Goal: Communication & Community: Answer question/provide support

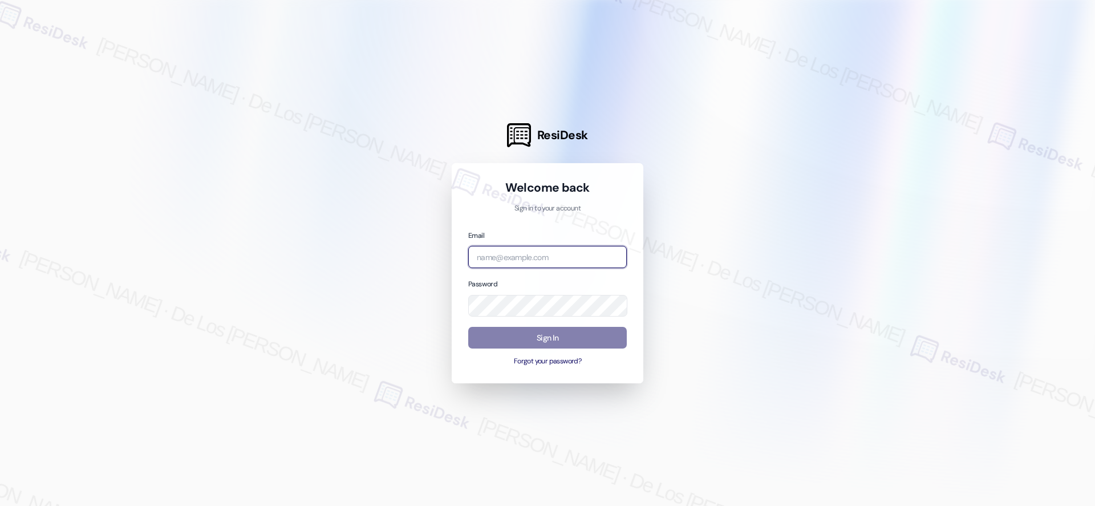
drag, startPoint x: 513, startPoint y: 259, endPoint x: 653, endPoint y: 221, distance: 145.4
click at [518, 255] on input "email" at bounding box center [547, 257] width 159 height 22
click at [955, 108] on div at bounding box center [547, 253] width 1095 height 506
click at [558, 244] on div "Email" at bounding box center [547, 248] width 159 height 39
click at [553, 254] on input "email" at bounding box center [547, 257] width 159 height 22
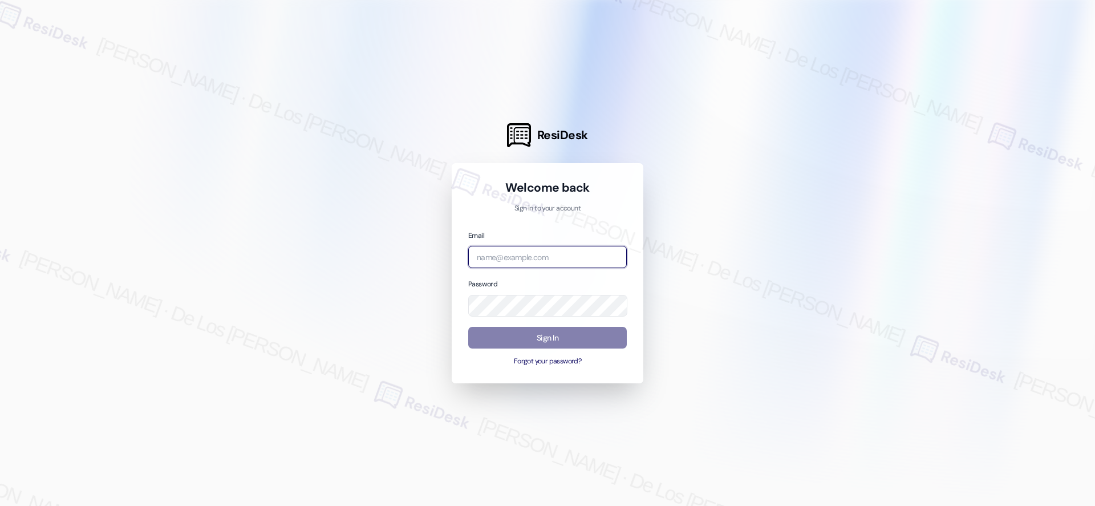
paste input "automated-surveys-boyd_wilson-resen.six@boyd_[DOMAIN_NAME]"
type input "automated-surveys-boyd_wilson-resen.six@boyd_[DOMAIN_NAME]"
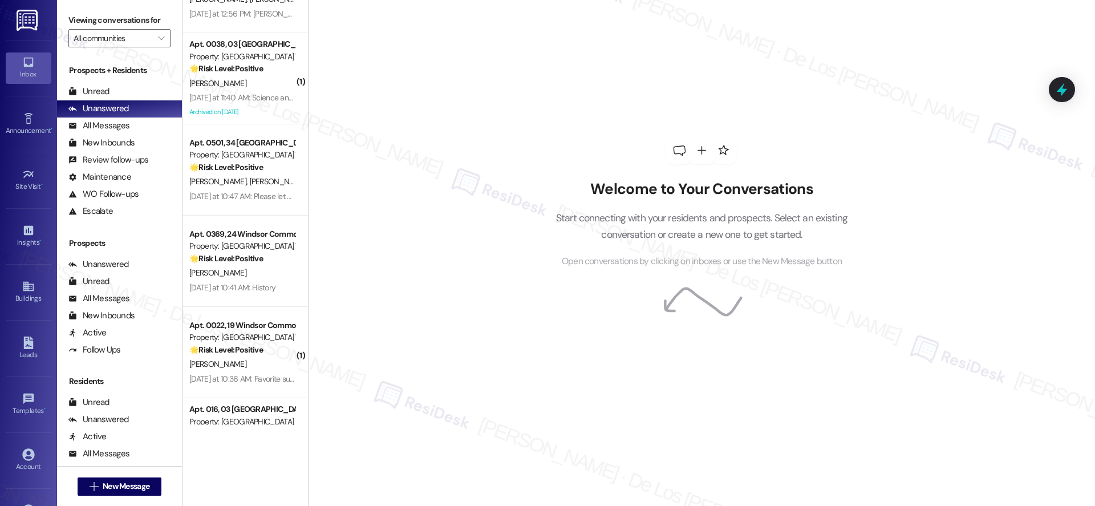
scroll to position [487, 0]
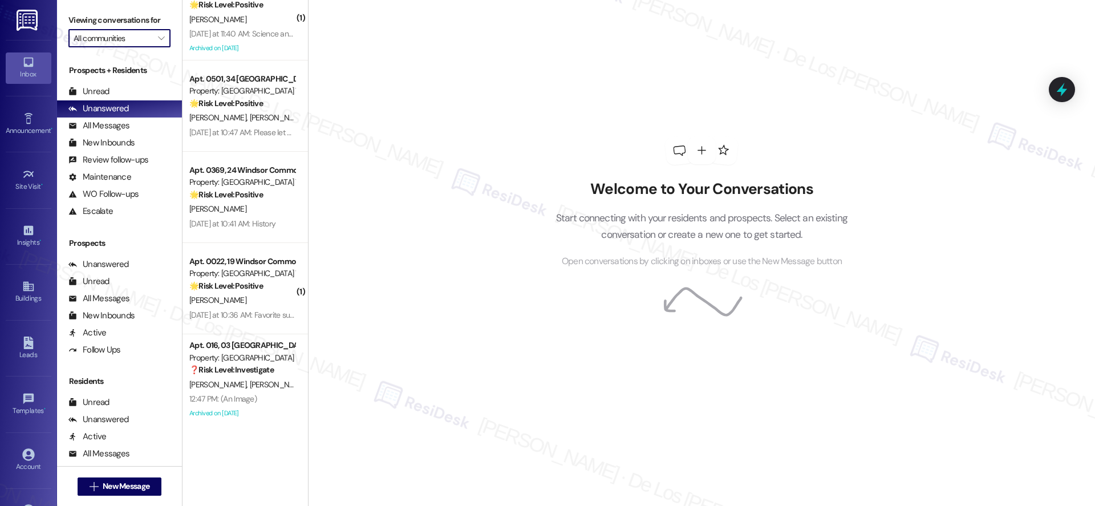
click at [125, 38] on input "All communities" at bounding box center [113, 38] width 79 height 18
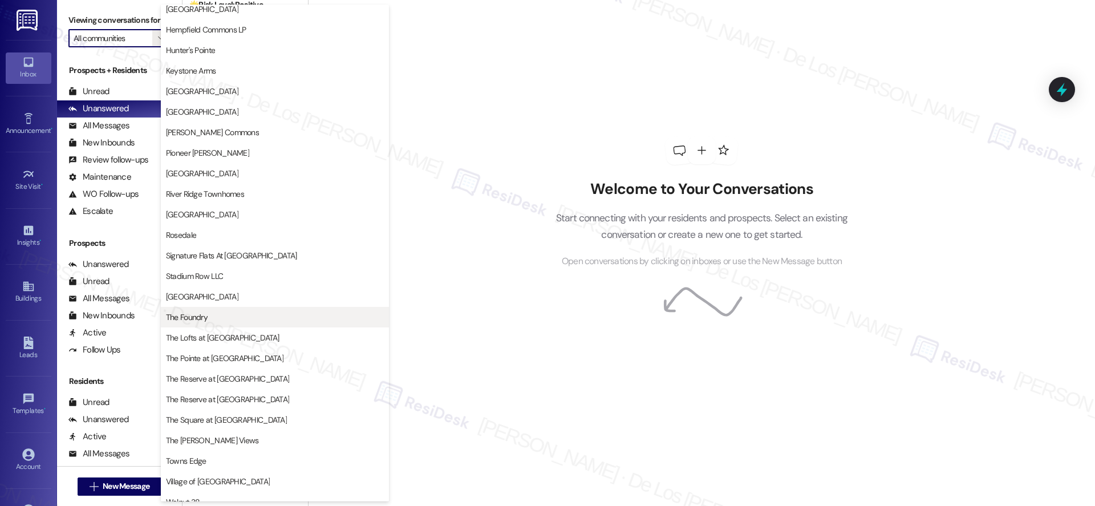
scroll to position [140, 0]
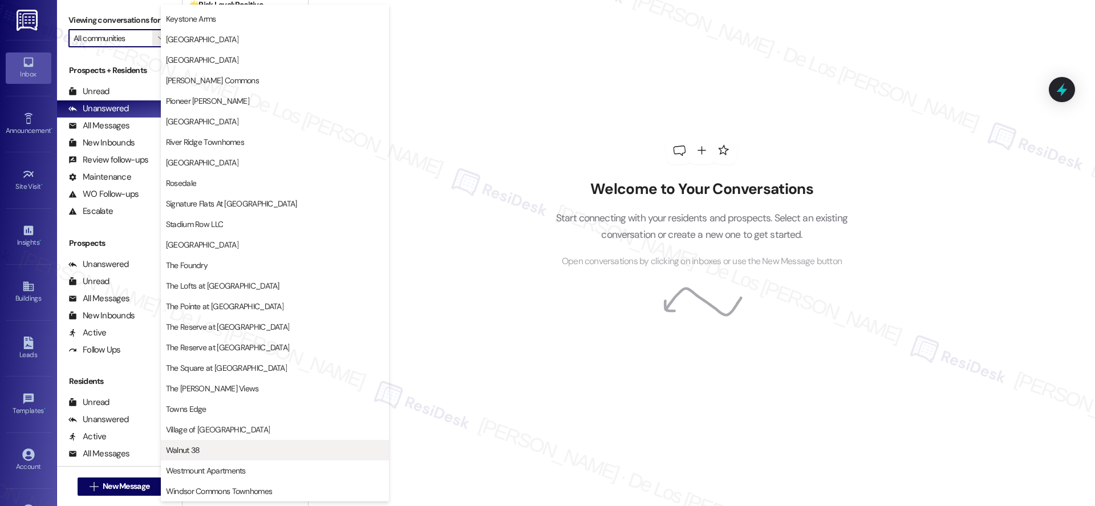
click at [252, 441] on button "Walnut 38" at bounding box center [275, 450] width 228 height 21
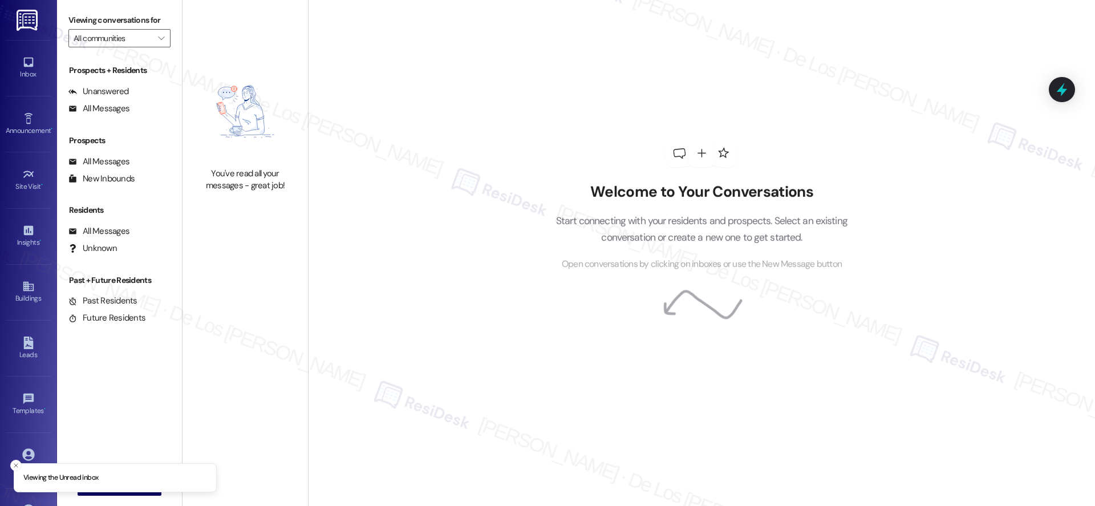
type input "Walnut 38"
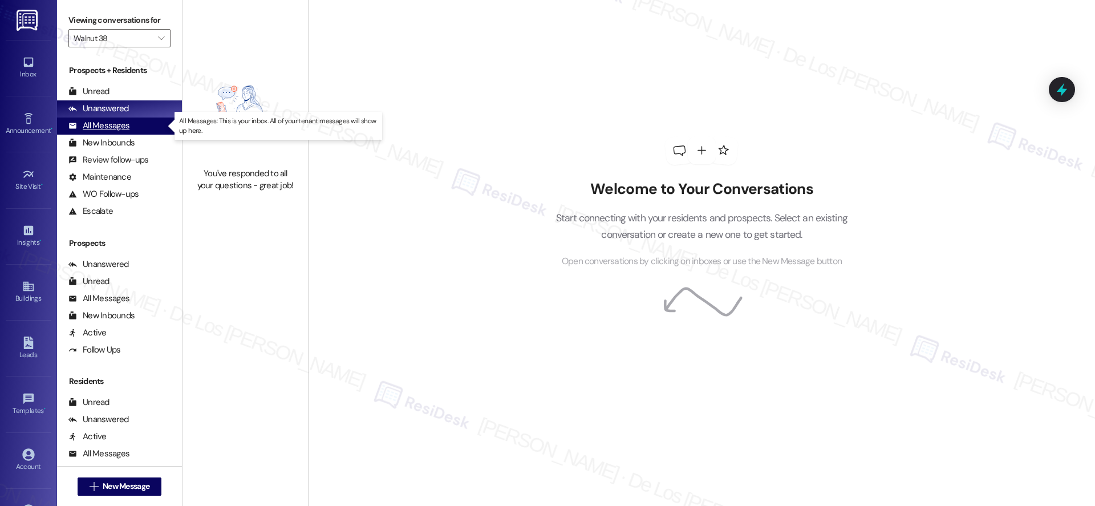
click at [143, 125] on div "All Messages (undefined)" at bounding box center [119, 125] width 125 height 17
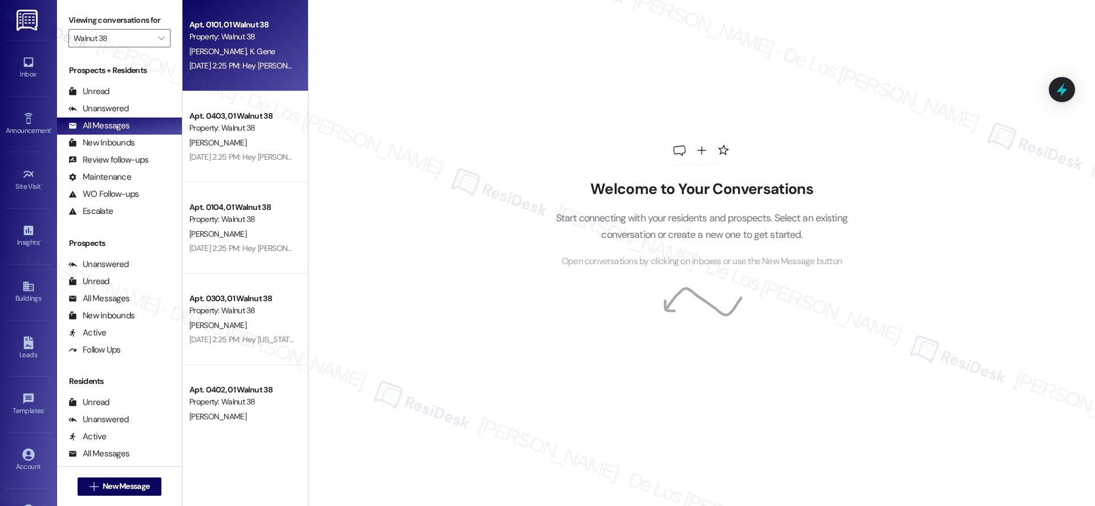
click at [255, 72] on div "[DATE] 2:25 PM: Hey [PERSON_NAME] and [PERSON_NAME]! Big news - Let's Connect W…" at bounding box center [242, 66] width 108 height 14
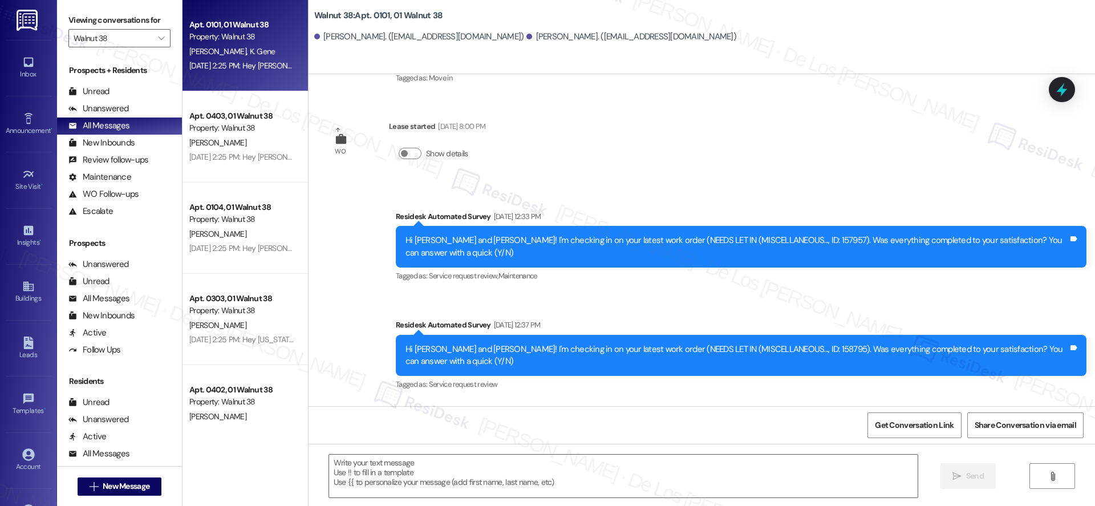
type textarea "Fetching suggested responses. Please feel free to read through the conversation…"
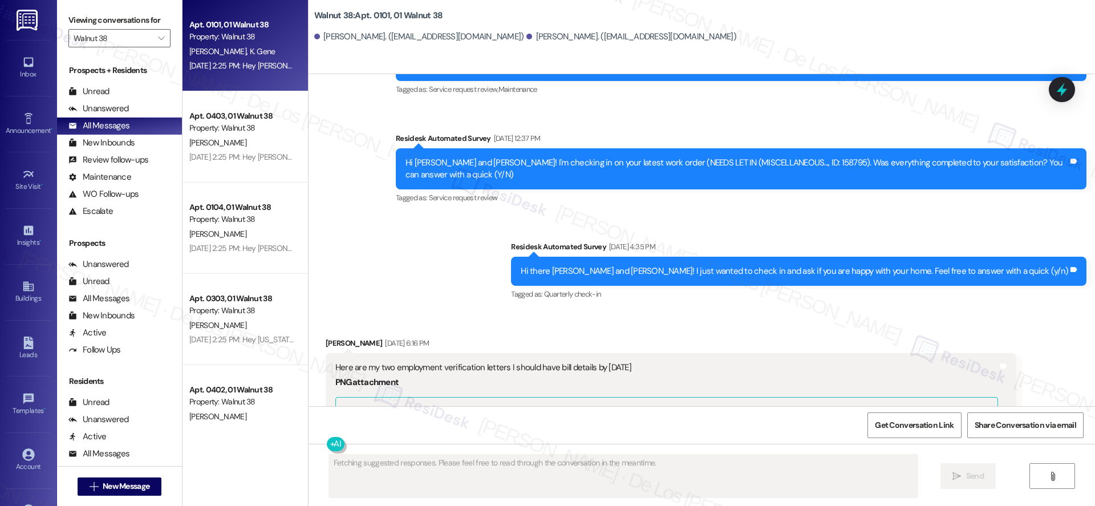
scroll to position [1300, 0]
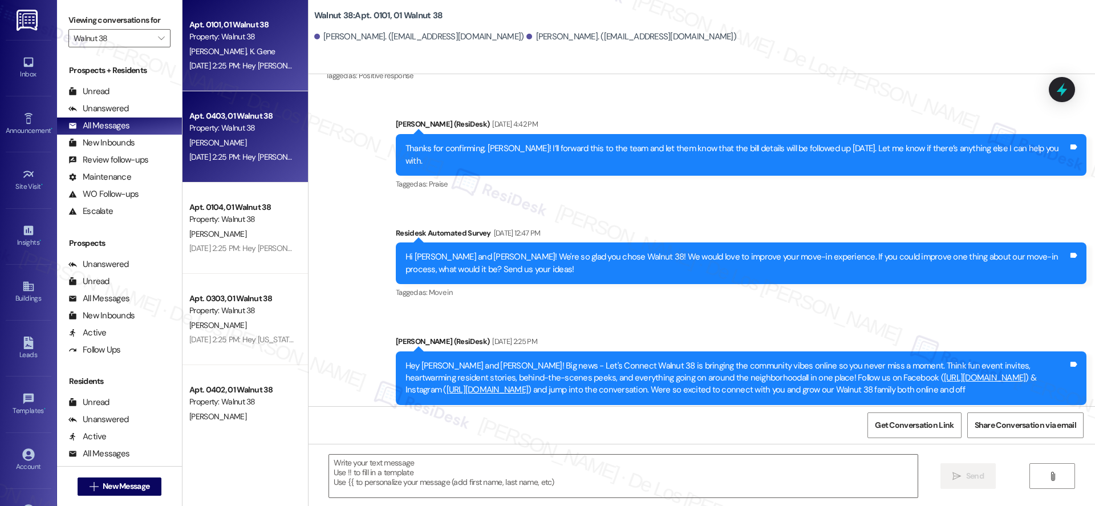
click at [258, 130] on div "Property: Walnut 38" at bounding box center [241, 128] width 105 height 12
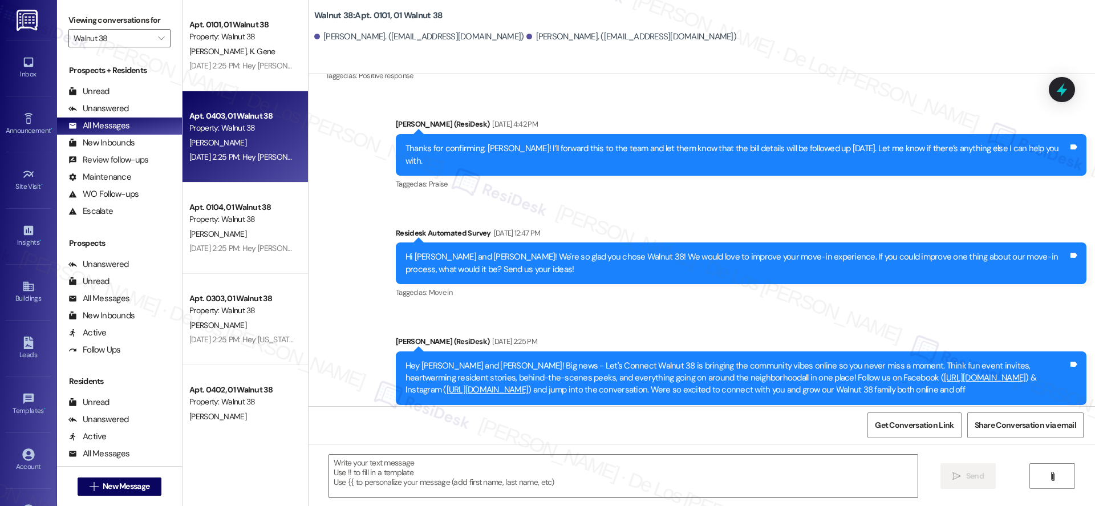
type textarea "Fetching suggested responses. Please feel free to read through the conversation…"
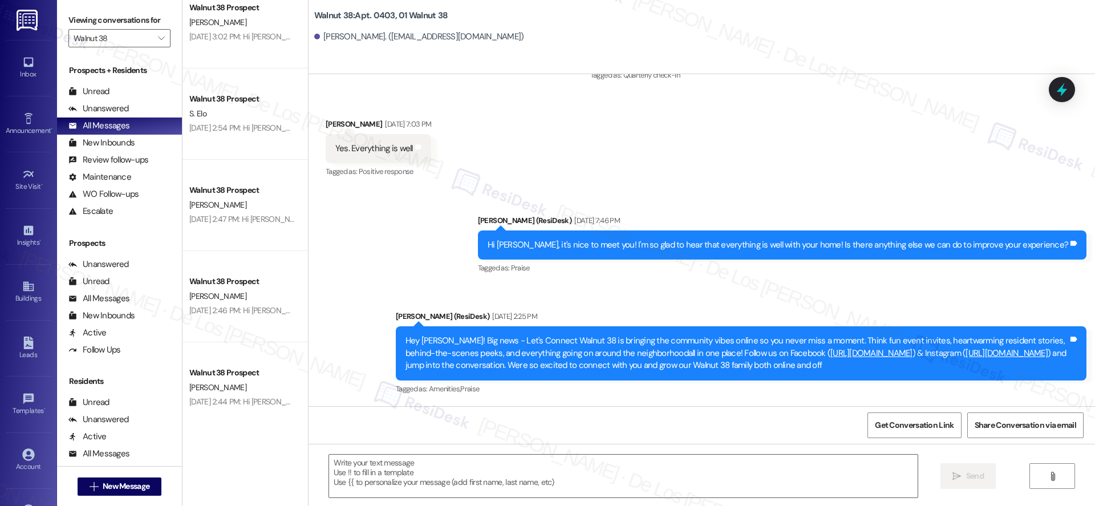
scroll to position [1493, 0]
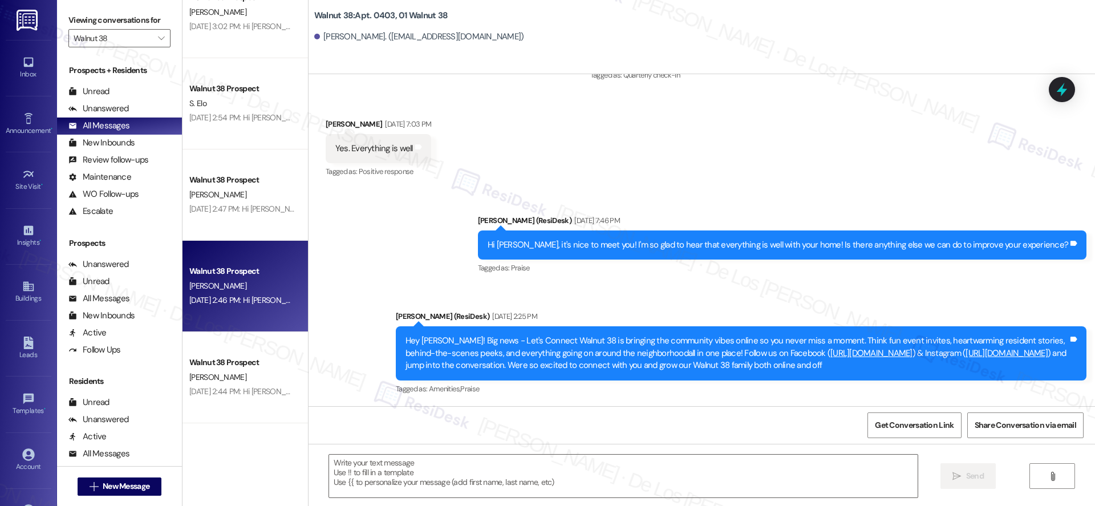
click at [254, 241] on div "Walnut 38 Prospect [PERSON_NAME] [DATE] 2:46 PM: Hi [PERSON_NAME], this is [PER…" at bounding box center [244, 286] width 125 height 91
type textarea "Fetching suggested responses. Please feel free to read through the conversation…"
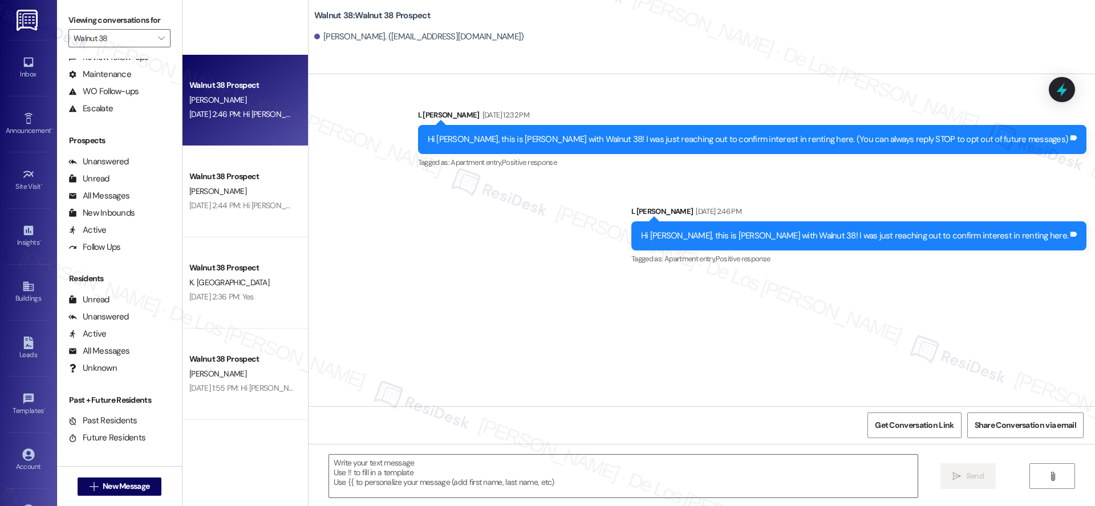
scroll to position [1975, 0]
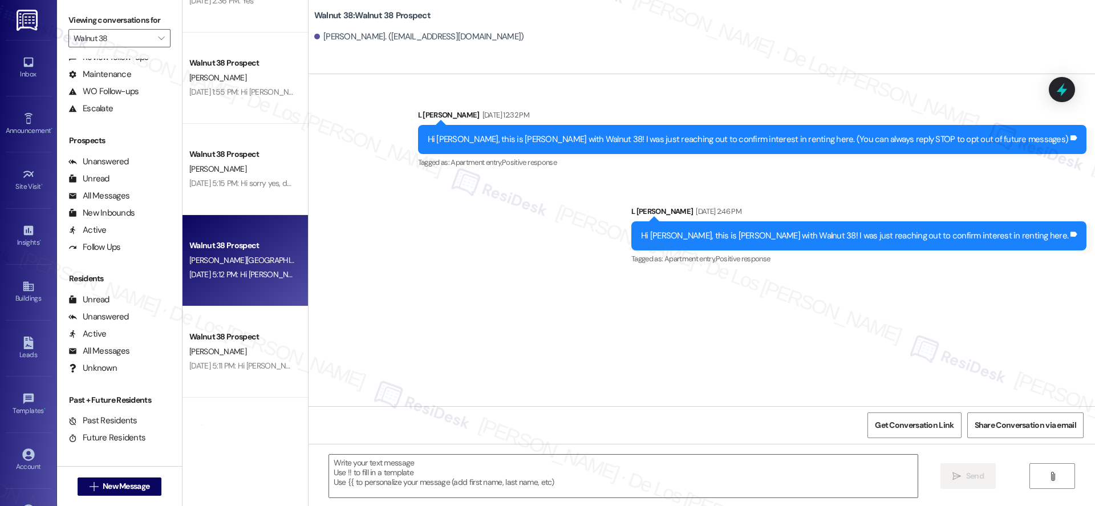
click at [223, 237] on div "Walnut 38 Prospect [PERSON_NAME][GEOGRAPHIC_DATA] [DATE] 5:12 PM: Hi [PERSON_NA…" at bounding box center [244, 260] width 125 height 91
type textarea "Fetching suggested responses. Please feel free to read through the conversation…"
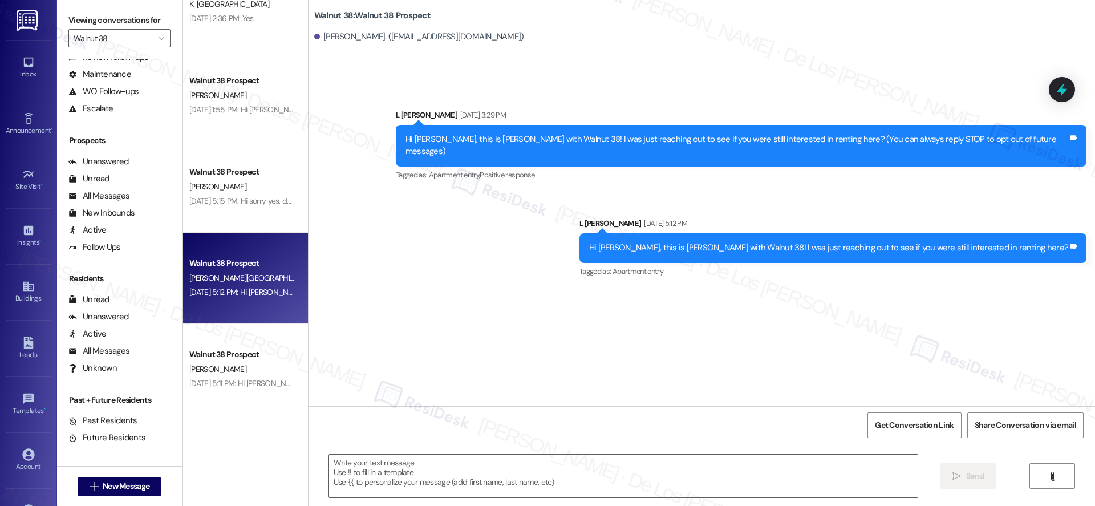
scroll to position [1956, 0]
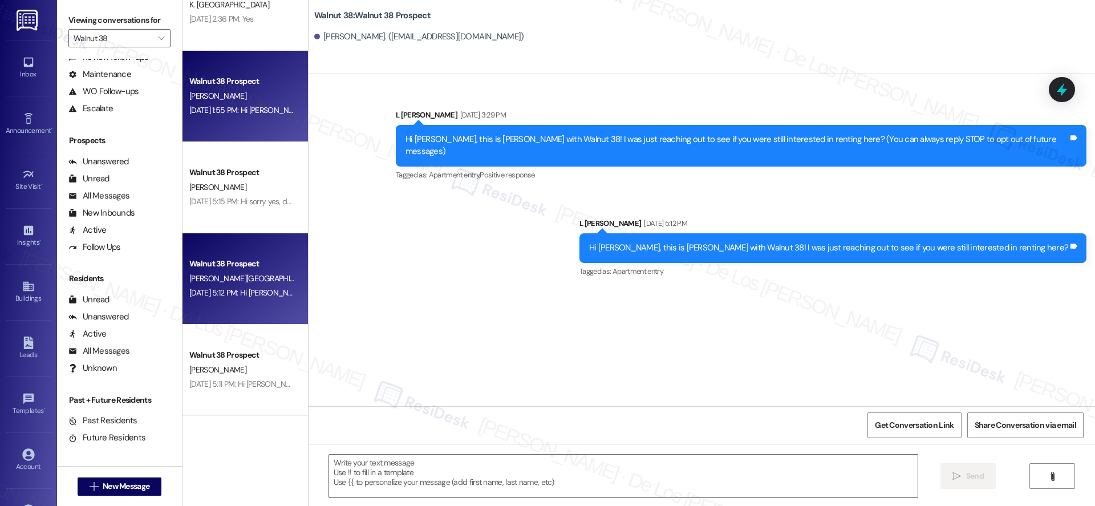
click at [246, 113] on div "[DATE] 1:55 PM: Hi [PERSON_NAME], this is [PERSON_NAME] with Walnut 38! I was j…" at bounding box center [432, 110] width 486 height 10
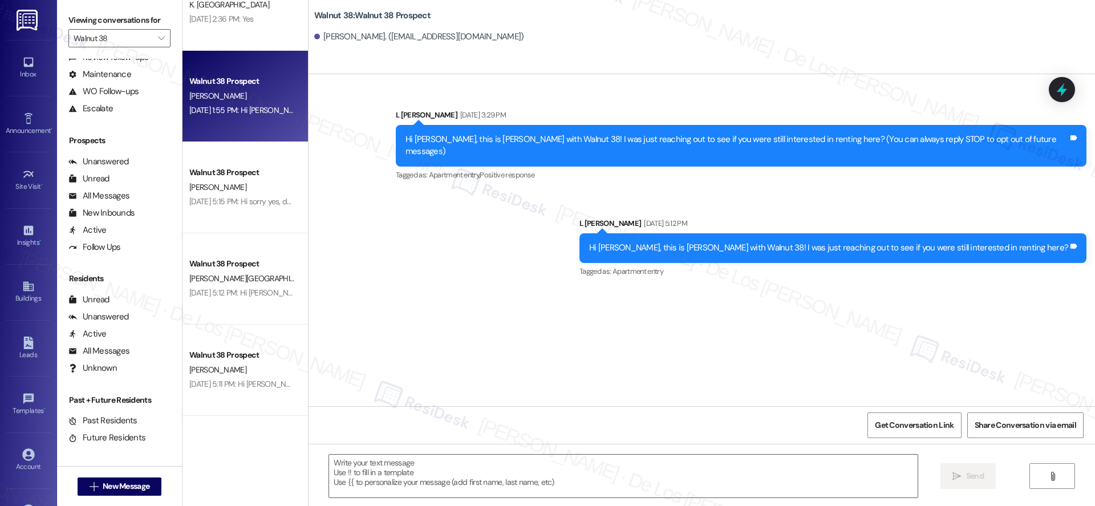
type textarea "Fetching suggested responses. Please feel free to read through the conversation…"
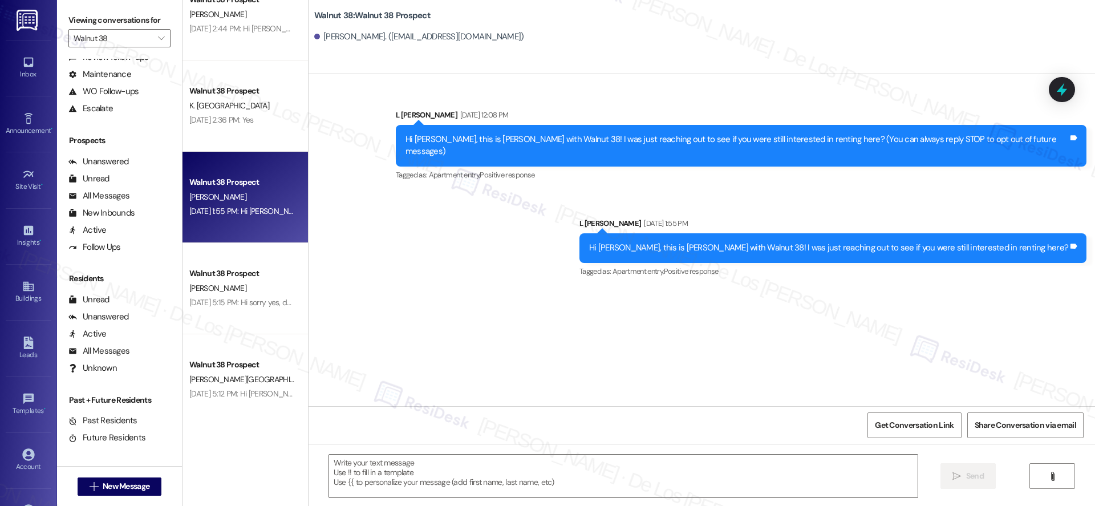
scroll to position [1844, 0]
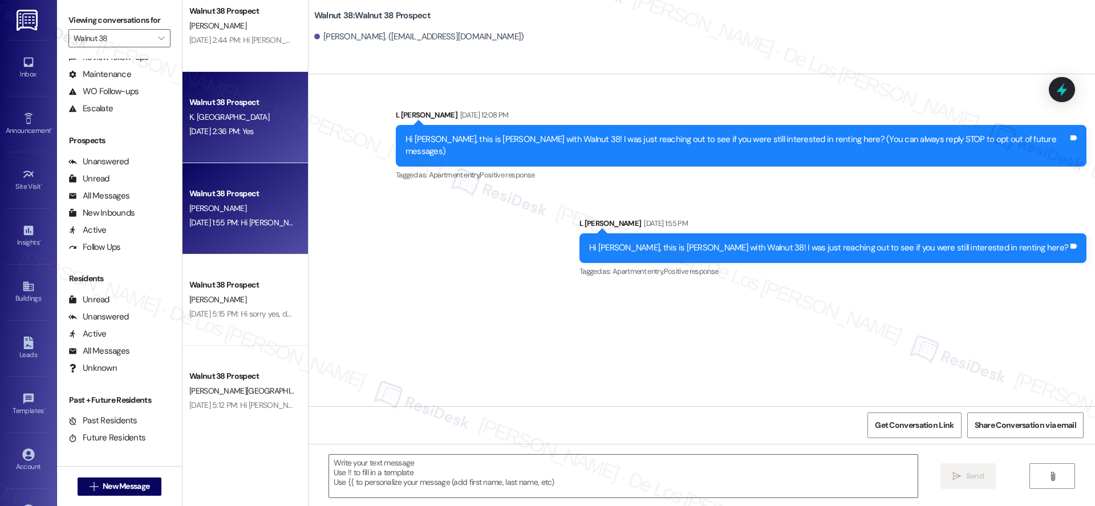
click at [243, 121] on div "K. [GEOGRAPHIC_DATA]" at bounding box center [242, 117] width 108 height 14
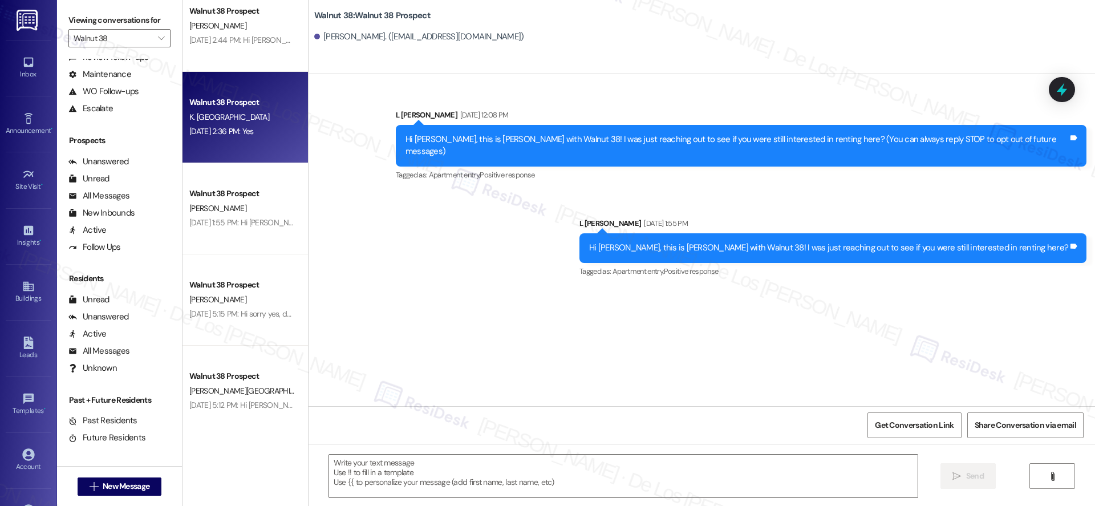
type textarea "Fetching suggested responses. Please feel free to read through the conversation…"
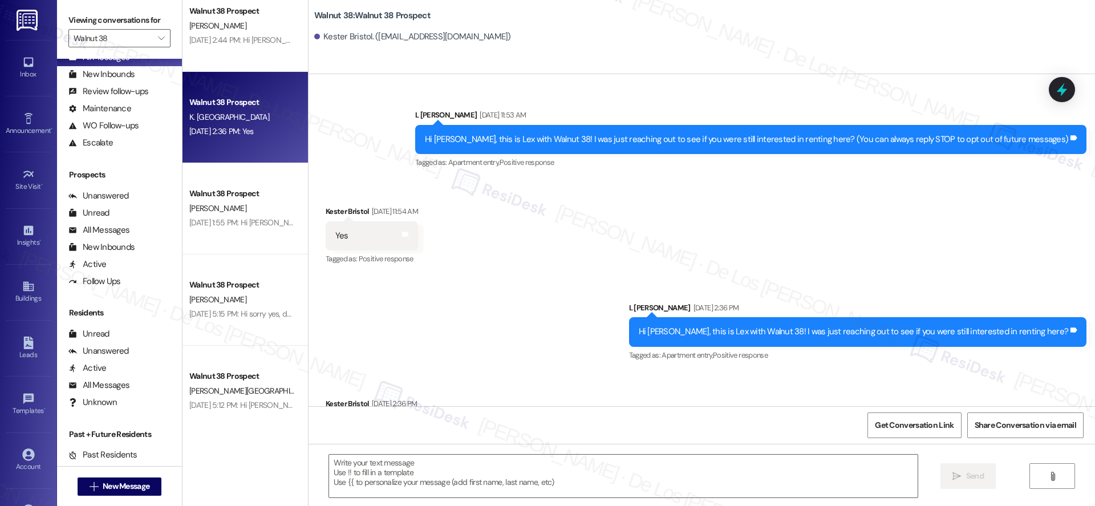
scroll to position [0, 0]
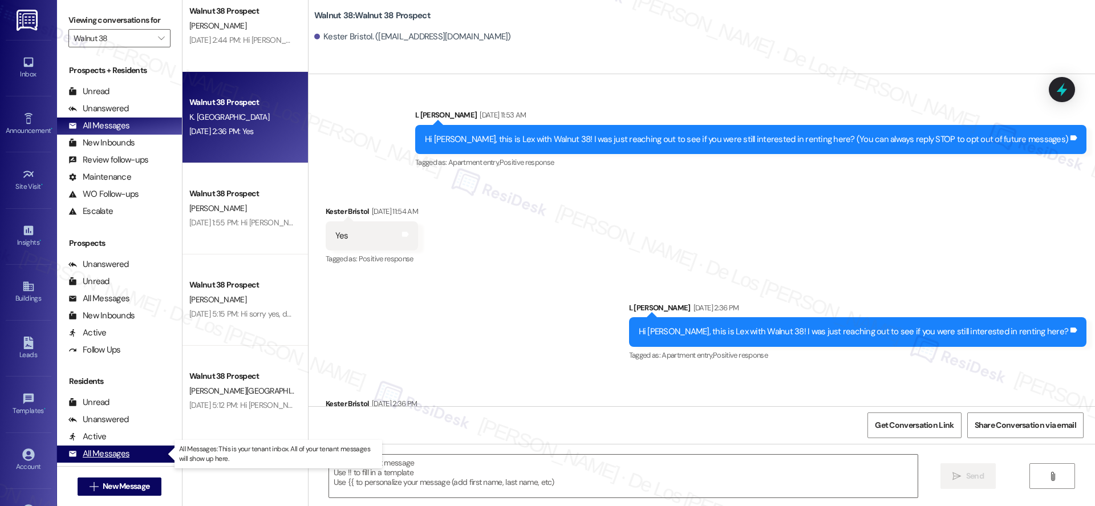
click at [124, 456] on div "All Messages" at bounding box center [98, 454] width 61 height 12
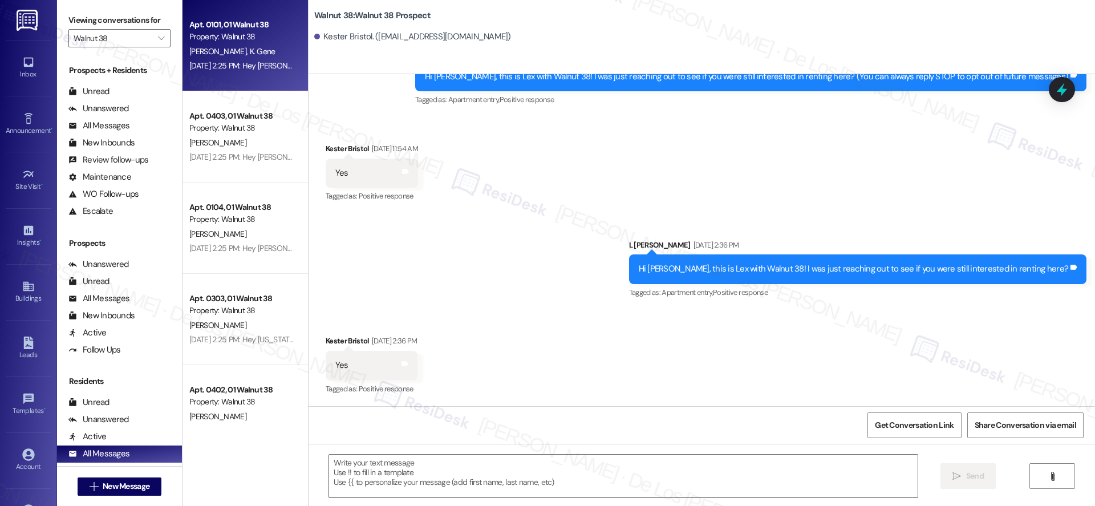
click at [249, 52] on span "K. Gene" at bounding box center [262, 51] width 26 height 10
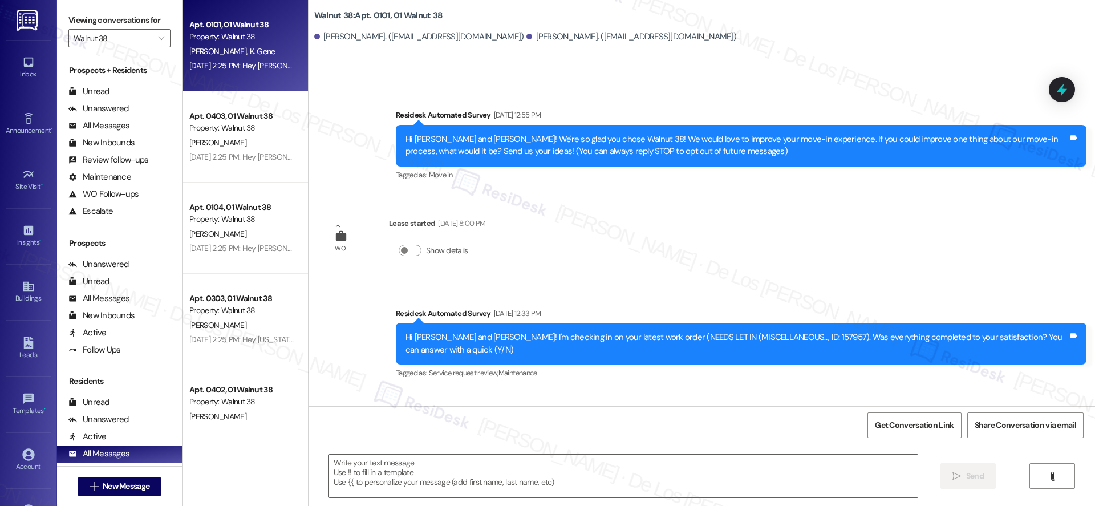
scroll to position [1300, 0]
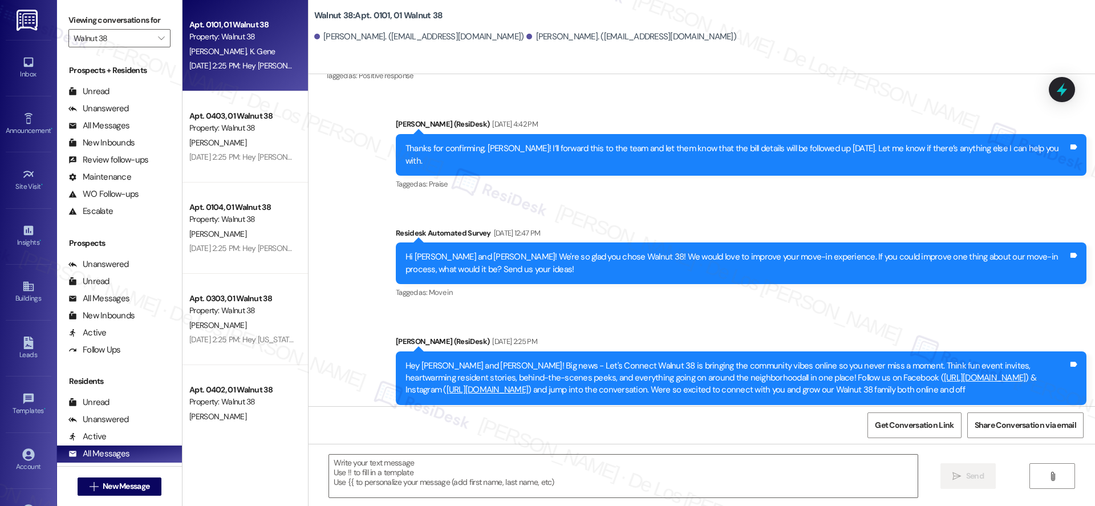
type textarea "Fetching suggested responses. Please feel free to read through the conversation…"
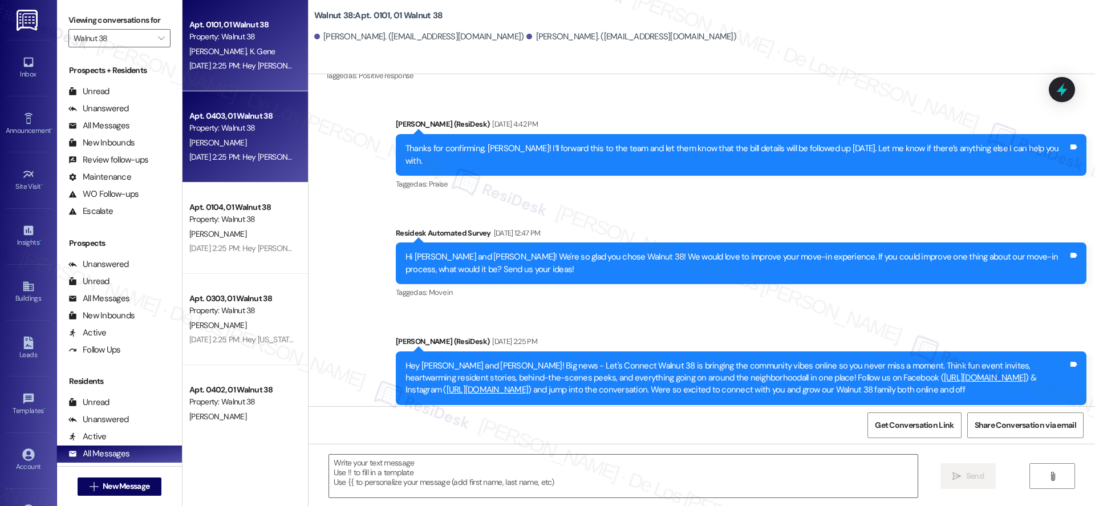
click at [242, 104] on div "Apt. 0403, 01 Walnut 38 Property: Walnut [GEOGRAPHIC_DATA][PERSON_NAME] [DATE] …" at bounding box center [244, 136] width 125 height 91
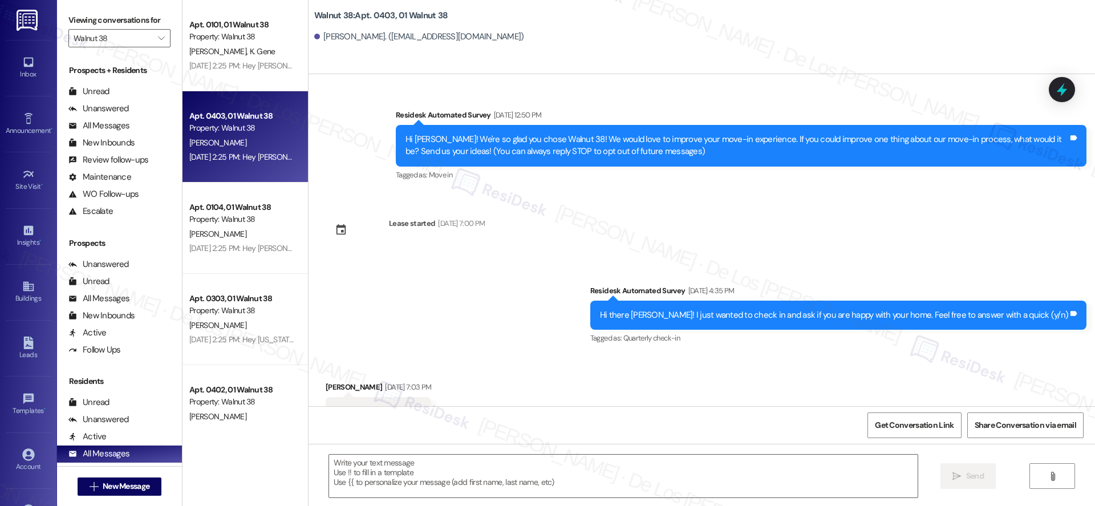
scroll to position [46, 0]
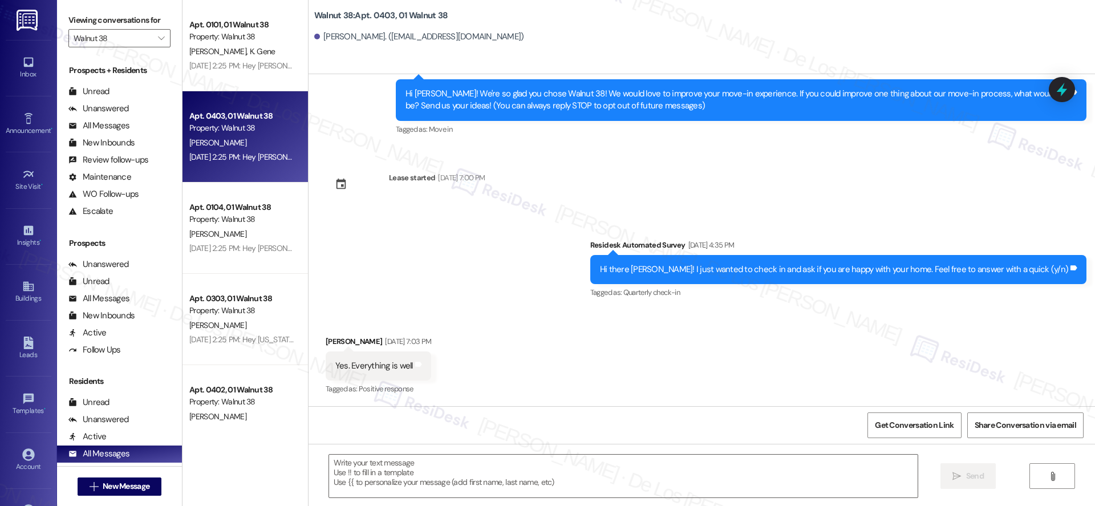
type textarea "Fetching suggested responses. Please feel free to read through the conversation…"
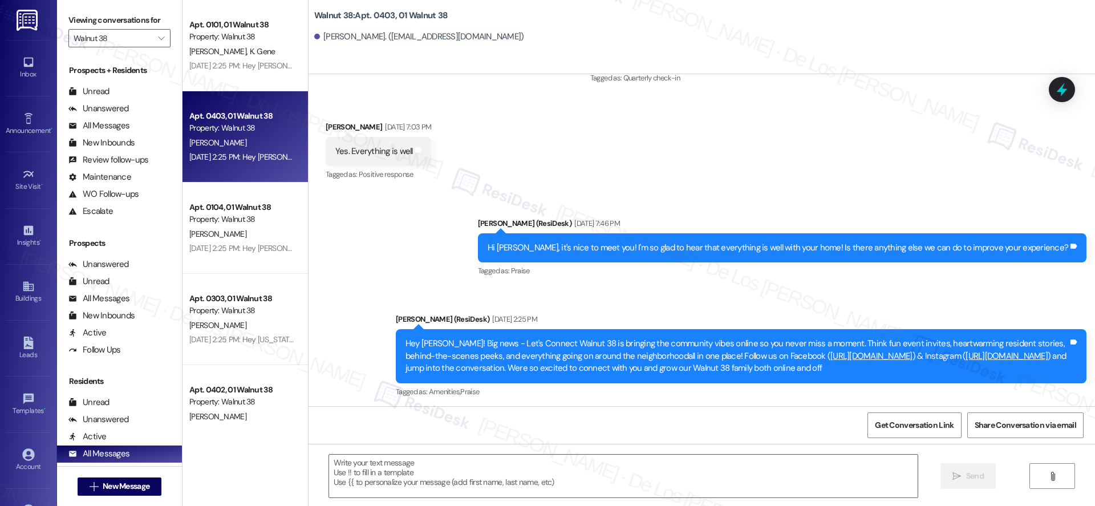
scroll to position [263, 0]
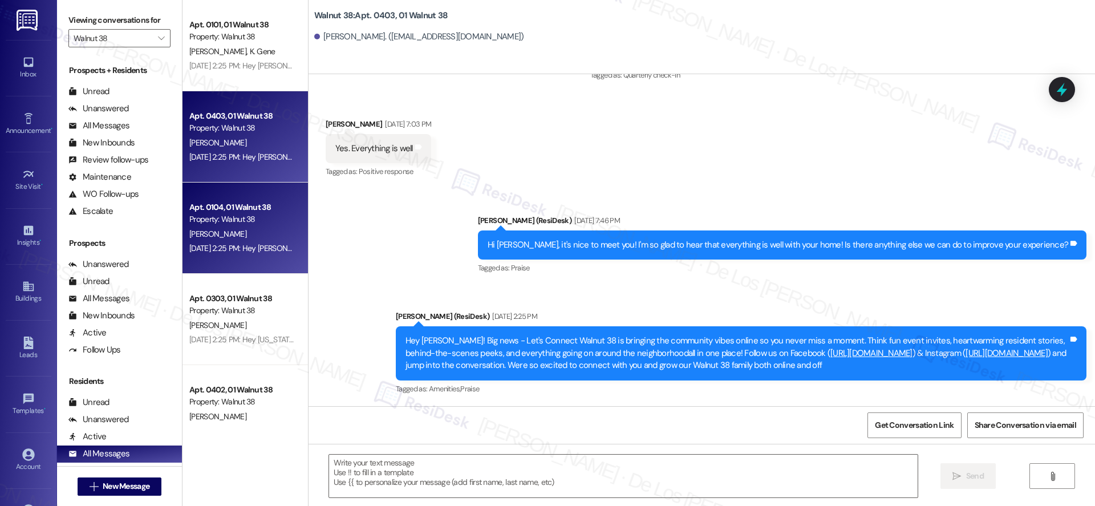
click at [214, 246] on div "[DATE] 2:25 PM: Hey [PERSON_NAME]! Big news - Let's Connect Walnut 38 is bringi…" at bounding box center [1008, 248] width 1639 height 10
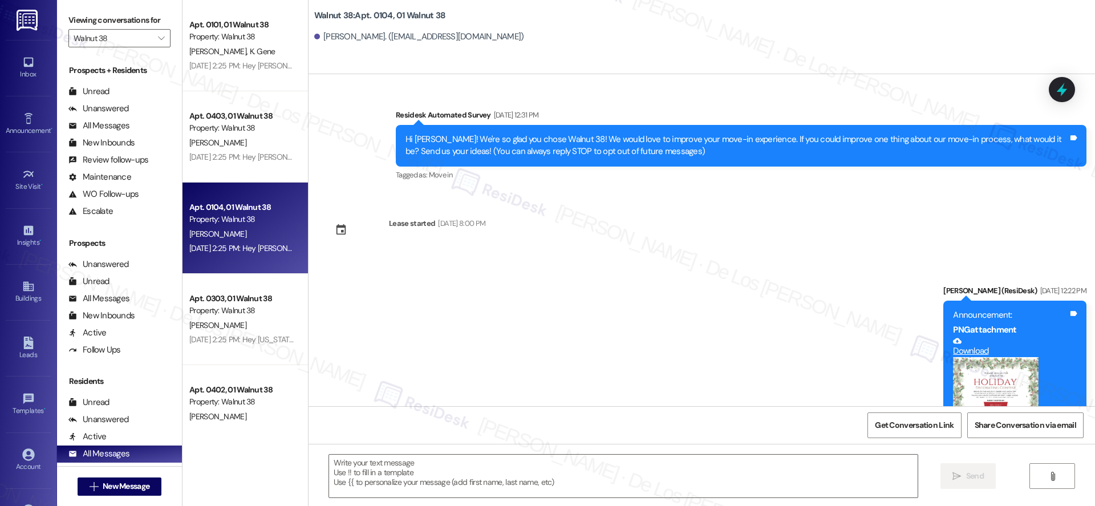
type textarea "Fetching suggested responses. Please feel free to read through the conversation…"
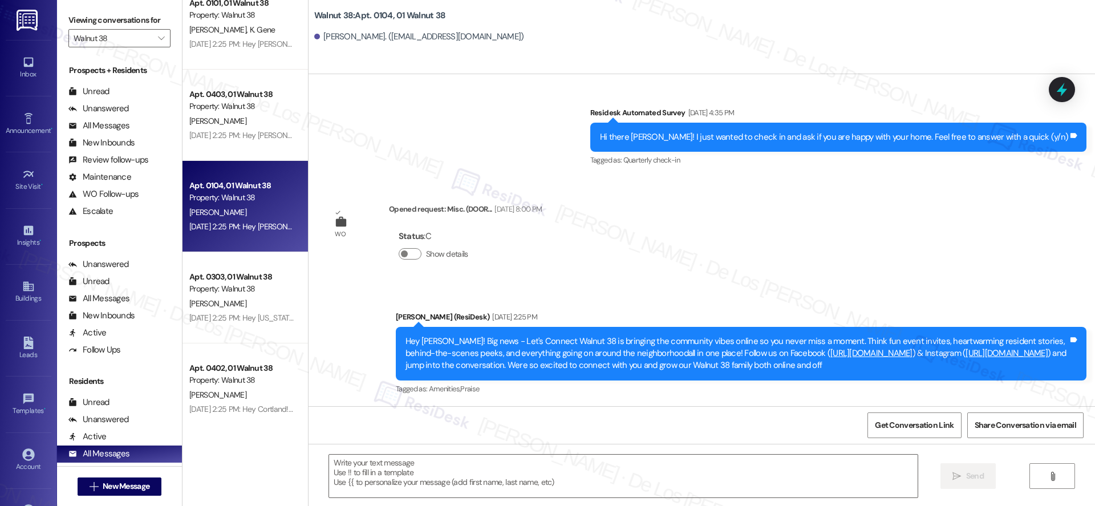
scroll to position [100, 0]
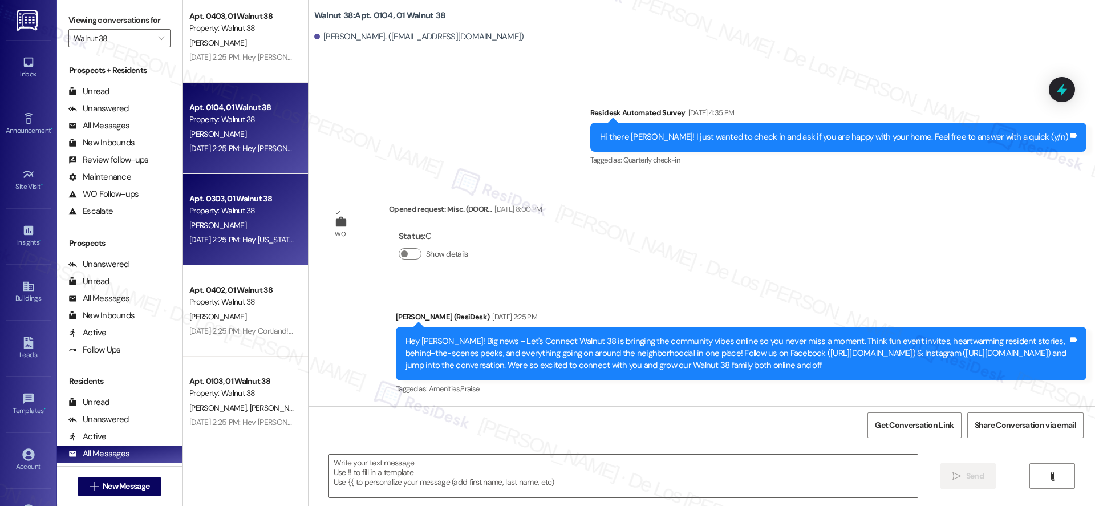
click at [253, 202] on div "Apt. 0303, 01 Walnut 38" at bounding box center [241, 199] width 105 height 12
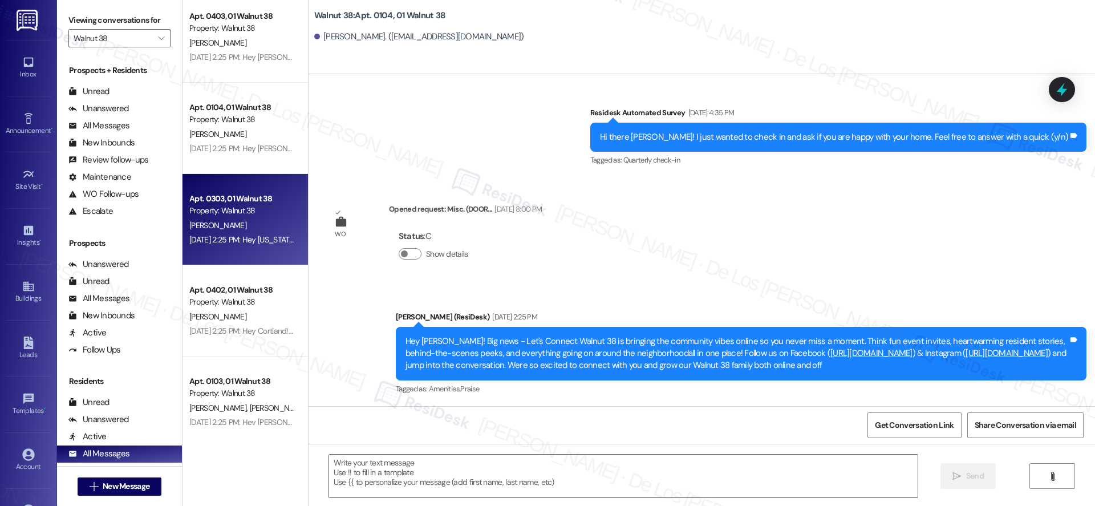
type textarea "Fetching suggested responses. Please feel free to read through the conversation…"
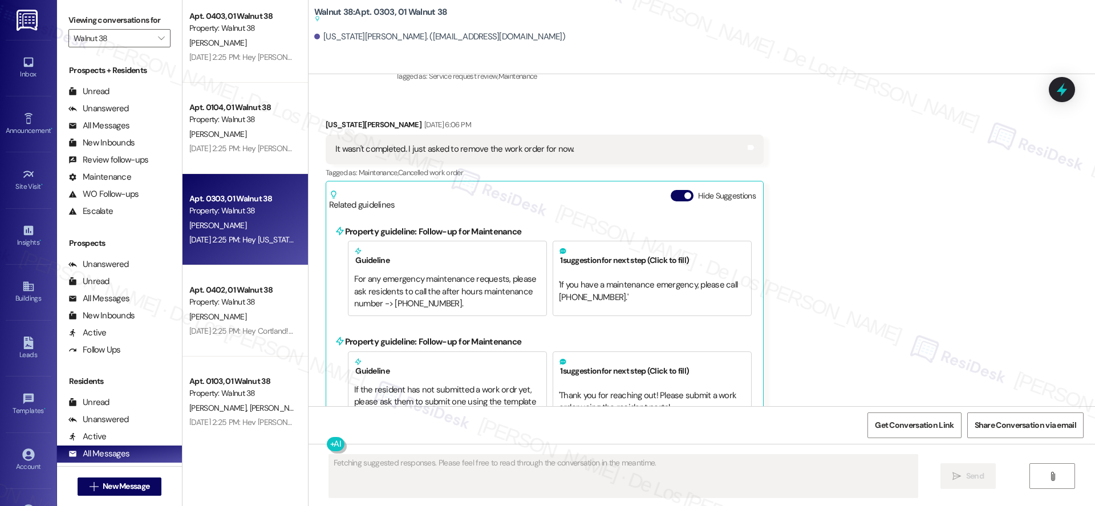
scroll to position [914, 0]
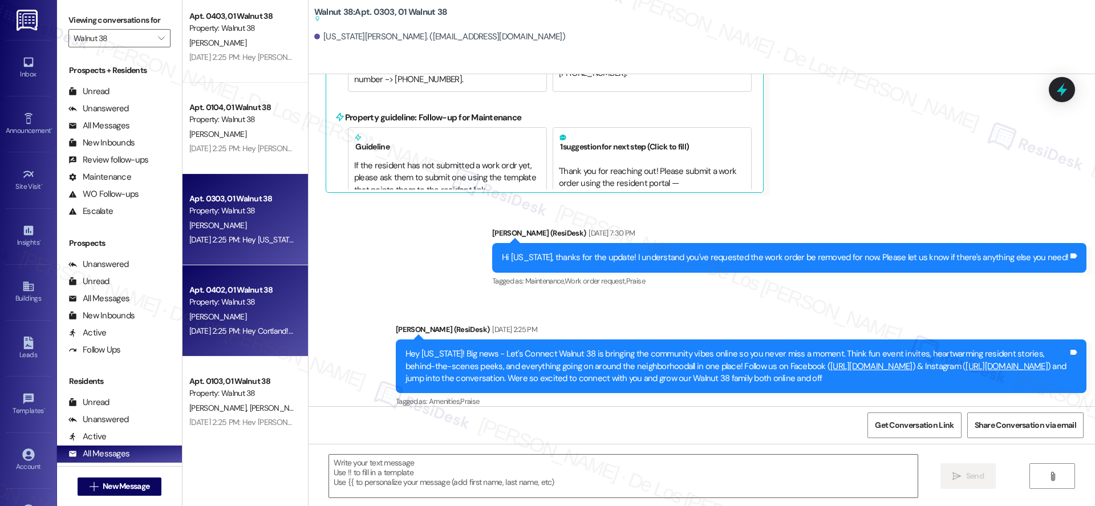
click at [230, 296] on div "Property: Walnut 38" at bounding box center [241, 302] width 105 height 12
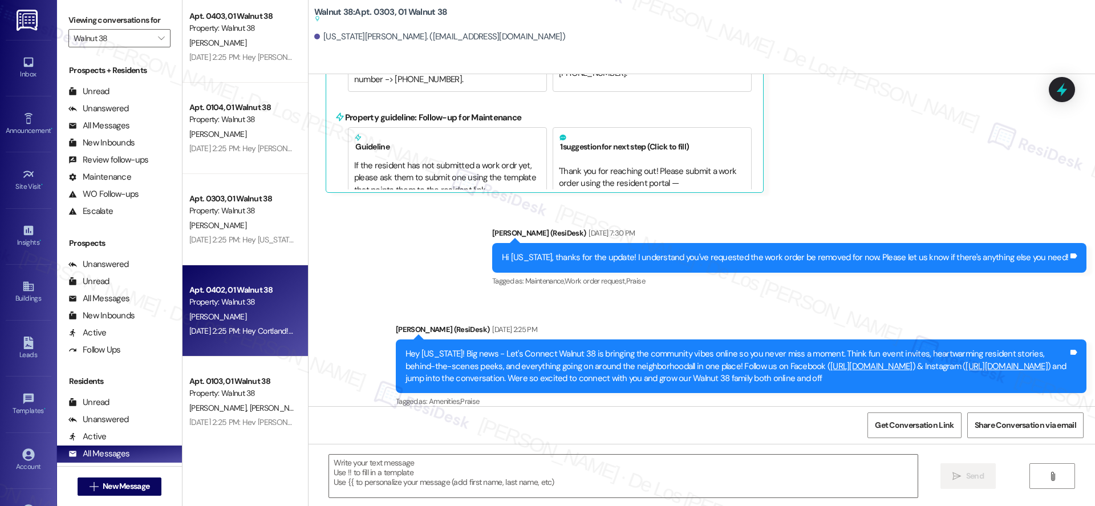
type textarea "Fetching suggested responses. Please feel free to read through the conversation…"
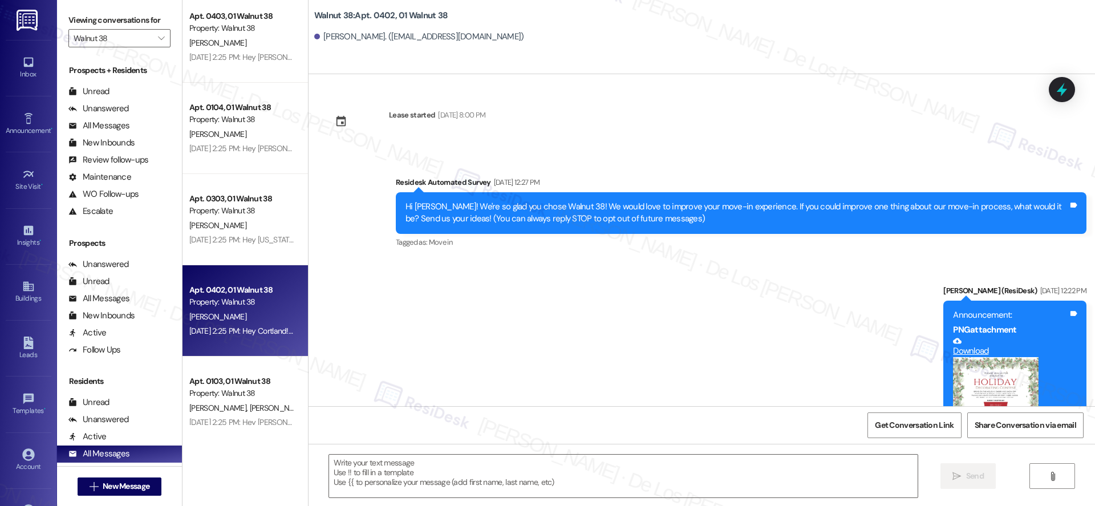
scroll to position [486, 0]
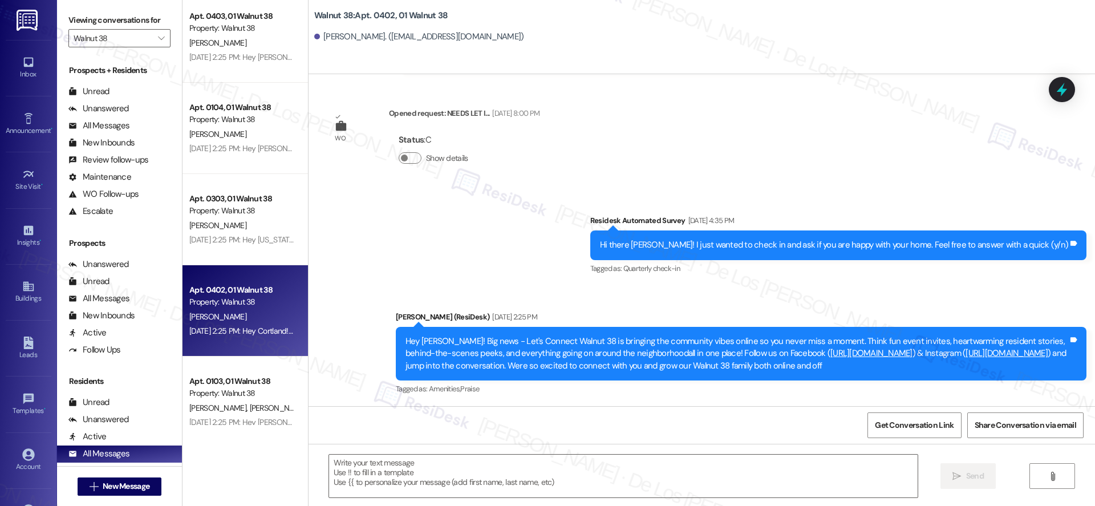
type textarea "Fetching suggested responses. Please feel free to read through the conversation…"
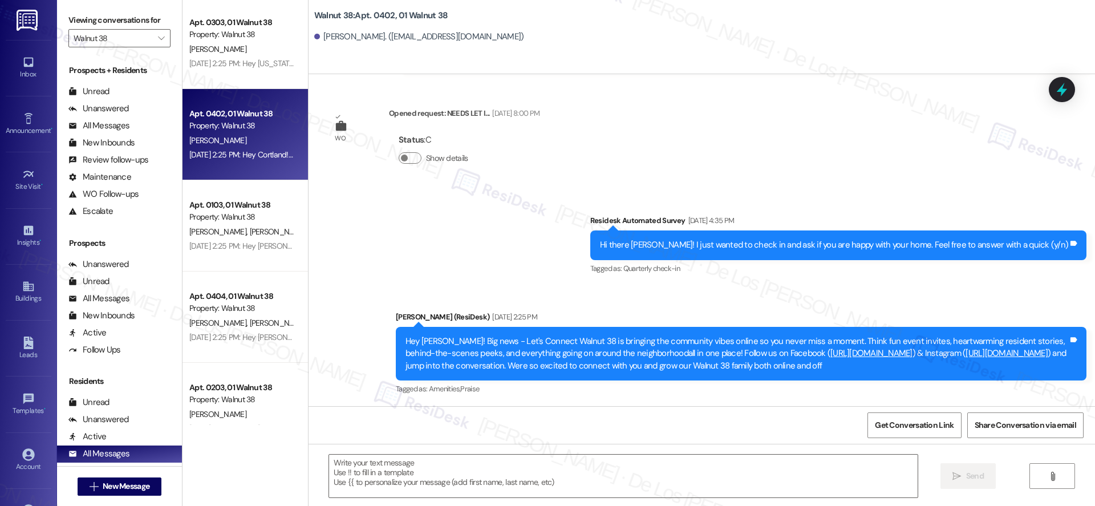
scroll to position [340, 0]
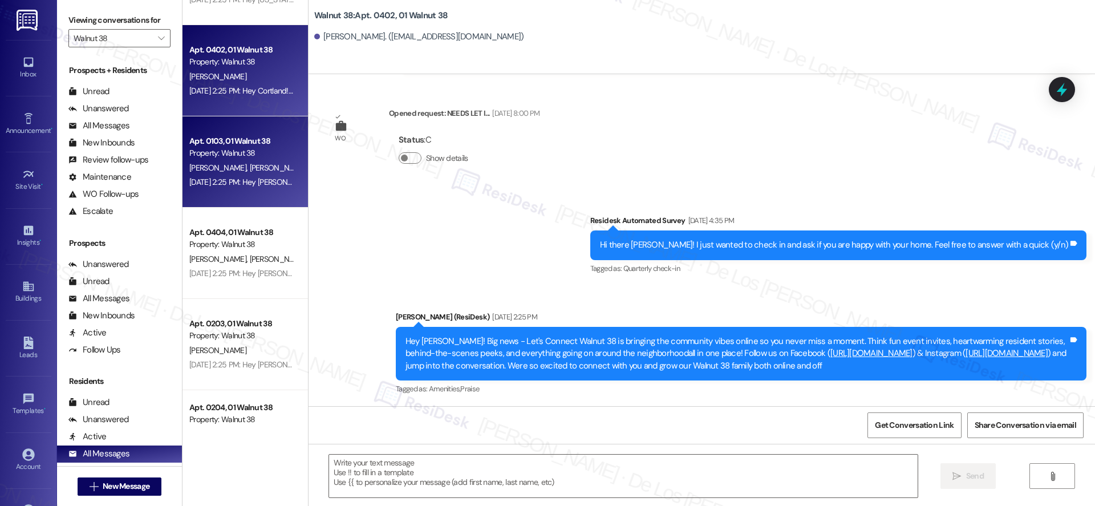
click at [242, 189] on div "[DATE] 2:25 PM: Hey [PERSON_NAME] and [PERSON_NAME]! Big news - Let's Connect W…" at bounding box center [242, 182] width 108 height 14
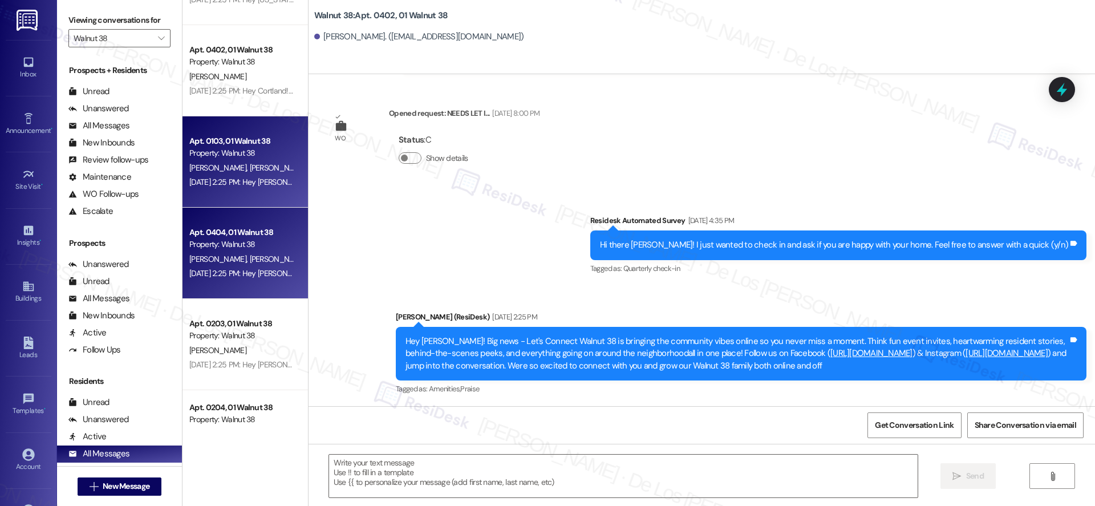
type textarea "Fetching suggested responses. Please feel free to read through the conversation…"
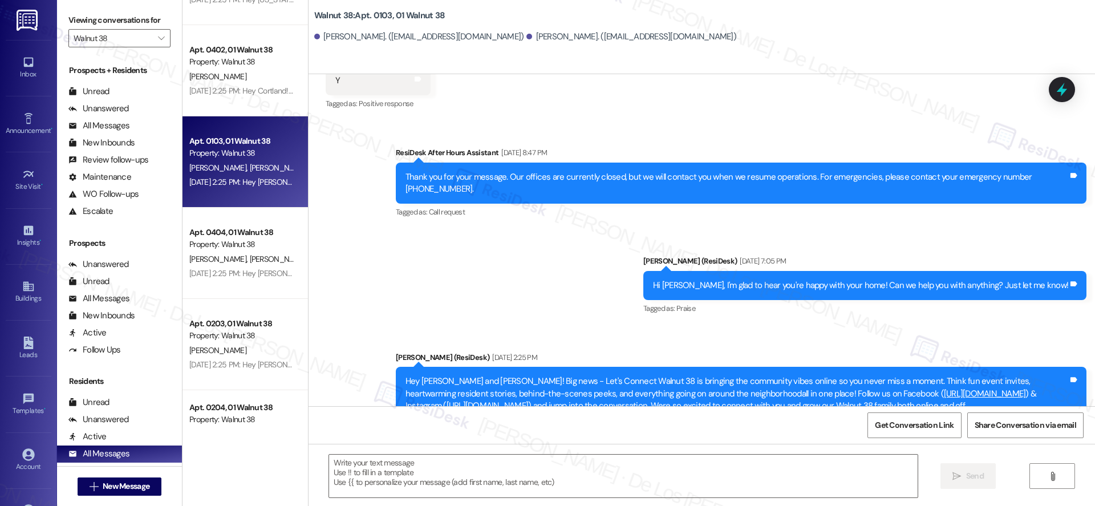
scroll to position [1397, 0]
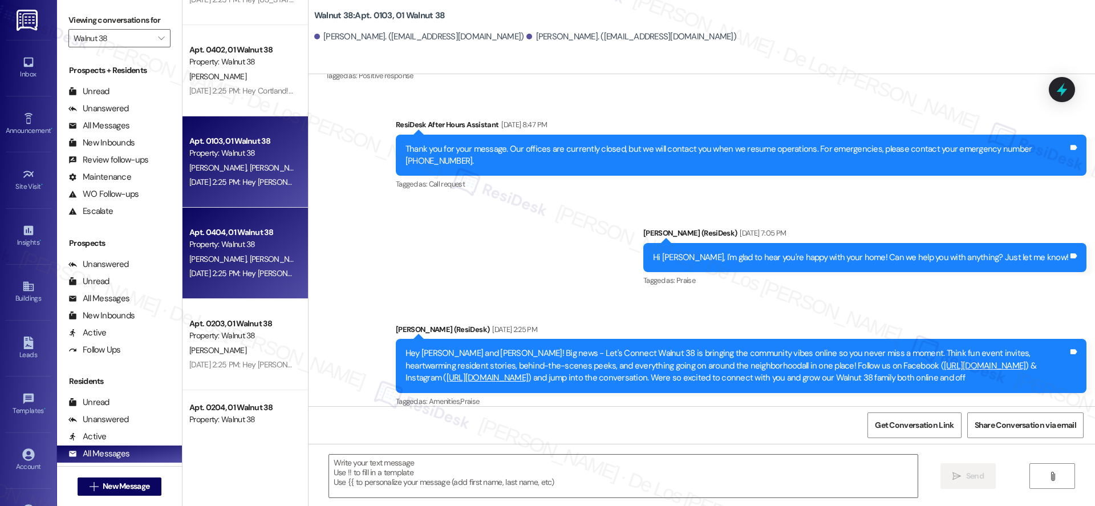
click at [251, 257] on div "[PERSON_NAME] [PERSON_NAME]" at bounding box center [242, 259] width 108 height 14
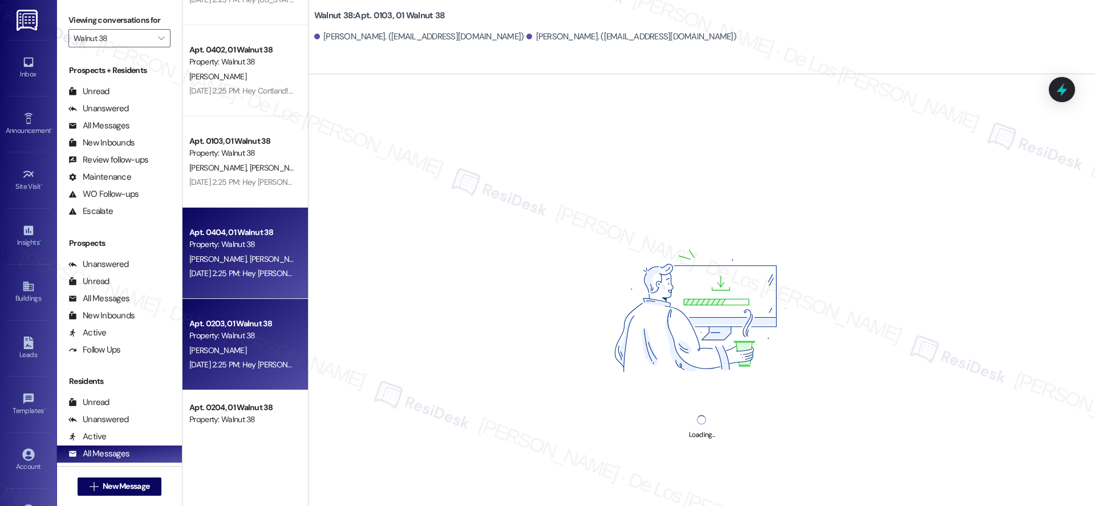
click at [218, 342] on div "Property: Walnut 38" at bounding box center [241, 336] width 105 height 12
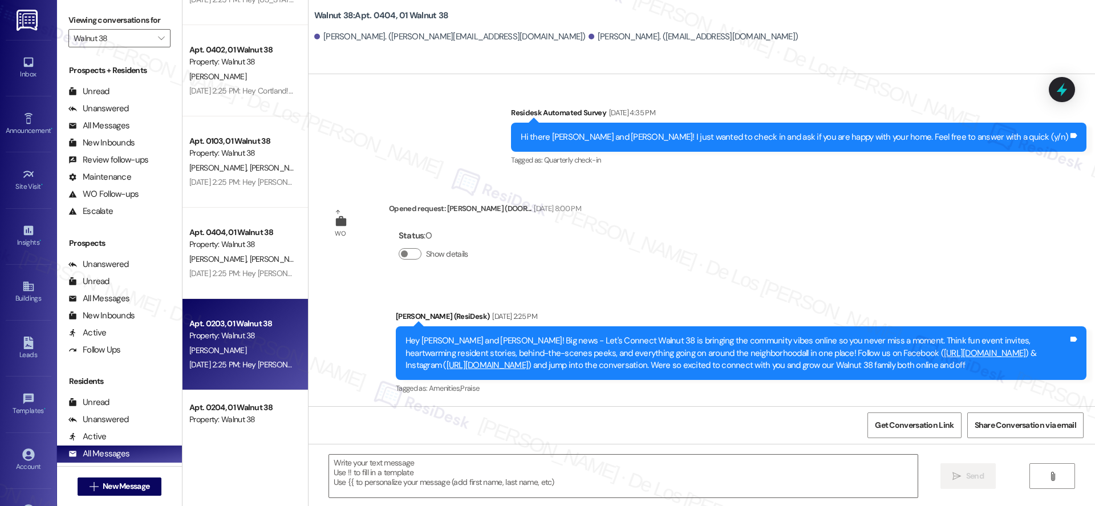
type textarea "Fetching suggested responses. Please feel free to read through the conversation…"
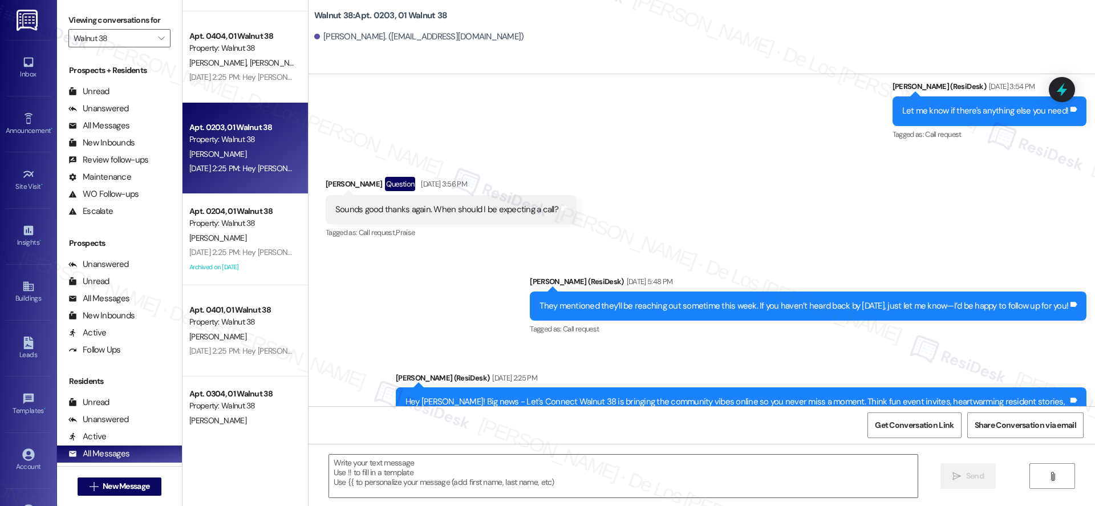
scroll to position [574, 0]
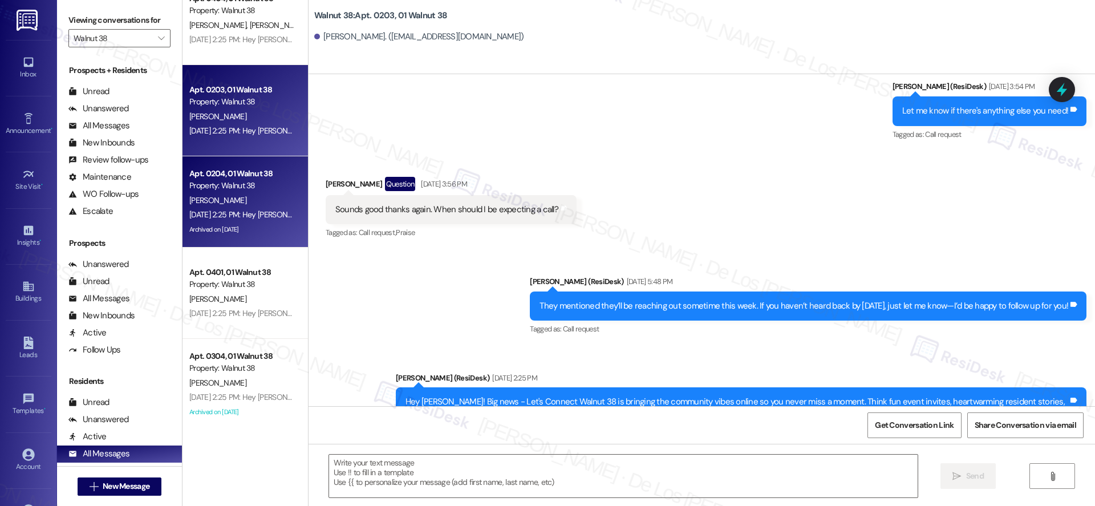
click at [218, 219] on div "[DATE] 2:25 PM: Hey [PERSON_NAME]! Big news - Let's Connect Walnut 38 is bringi…" at bounding box center [1008, 214] width 1639 height 10
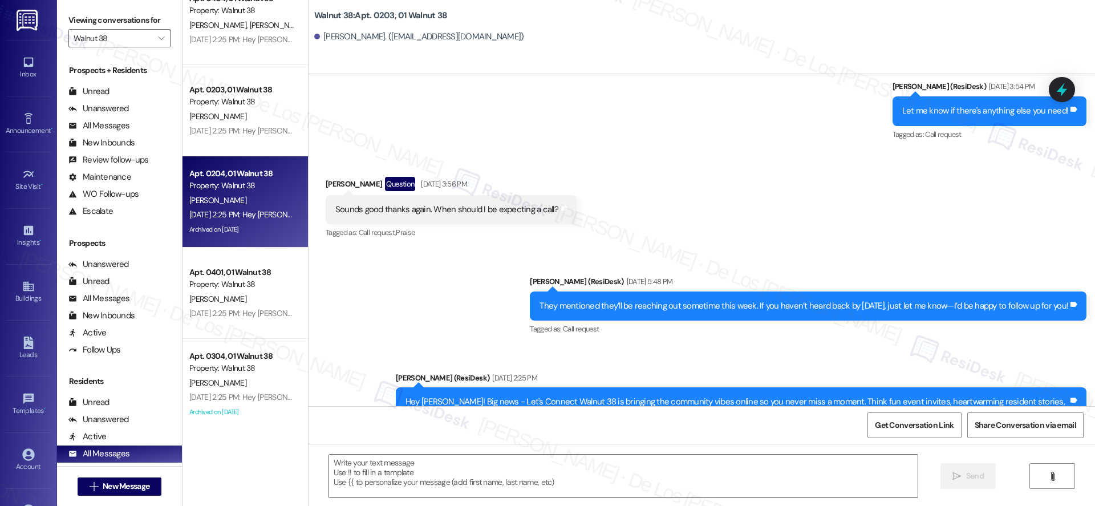
type textarea "Fetching suggested responses. Please feel free to read through the conversation…"
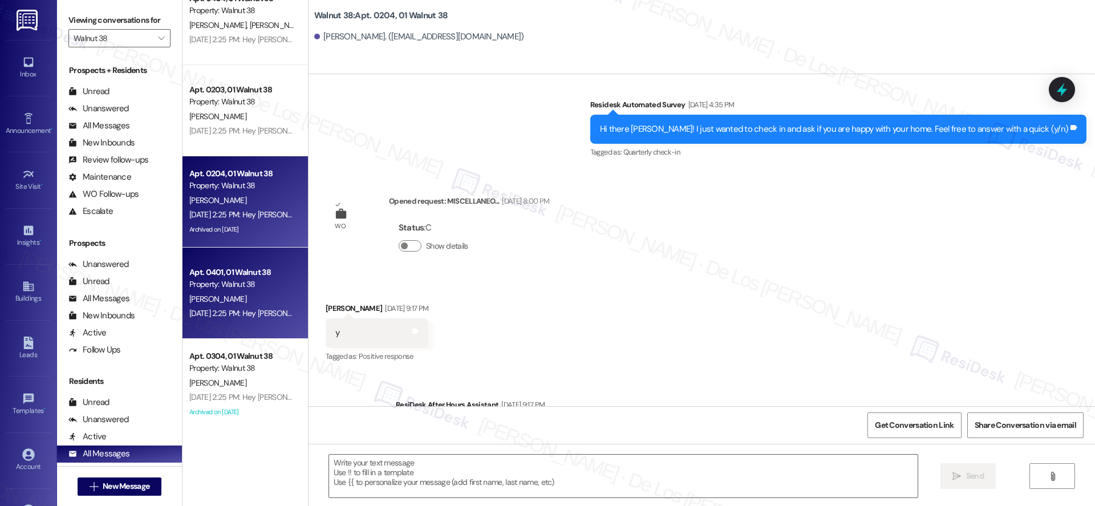
click at [256, 292] on div "[PERSON_NAME]" at bounding box center [242, 299] width 108 height 14
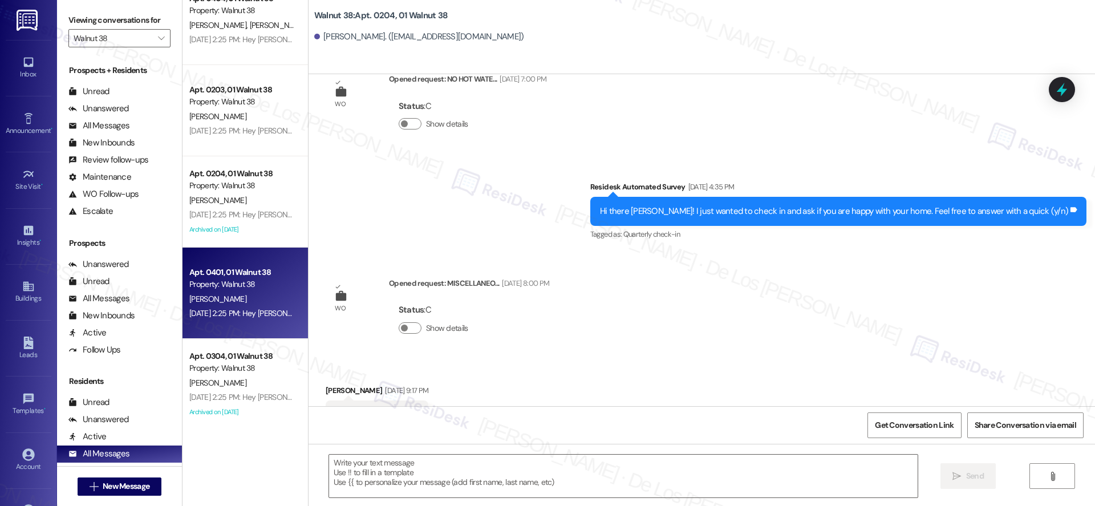
scroll to position [7150, 0]
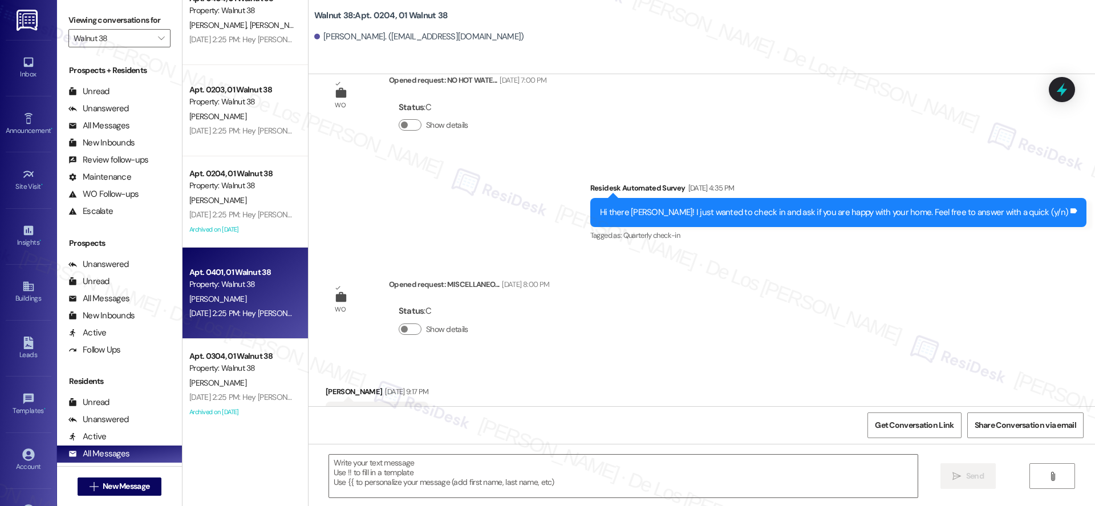
type textarea "Fetching suggested responses. Please feel free to read through the conversation…"
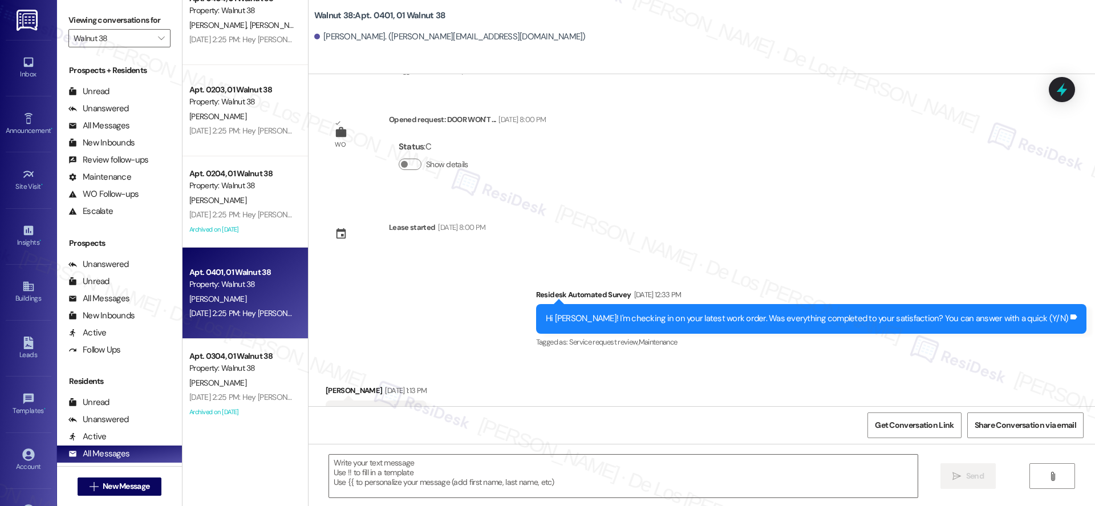
type textarea "Fetching suggested responses. Please feel free to read through the conversation…"
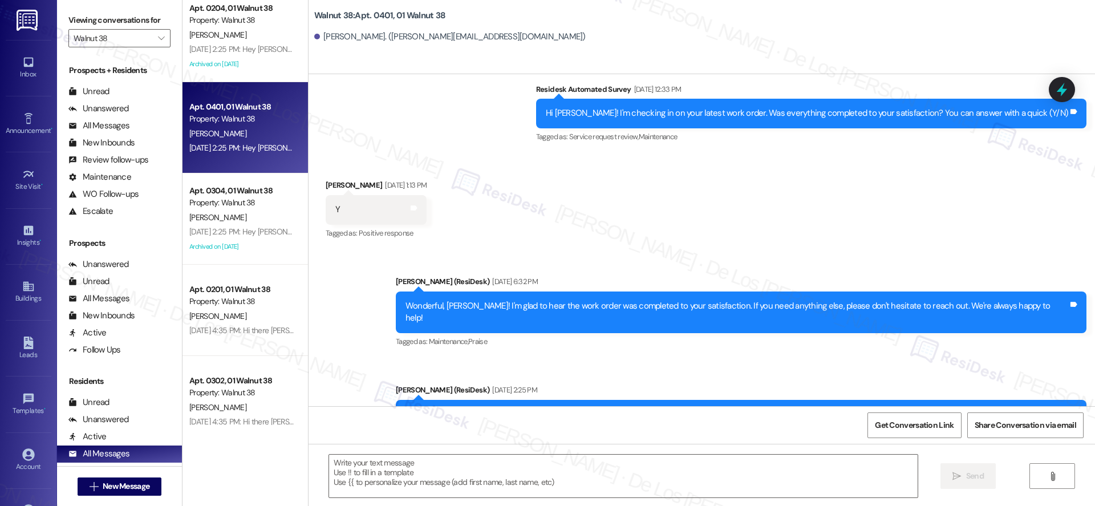
scroll to position [761, 0]
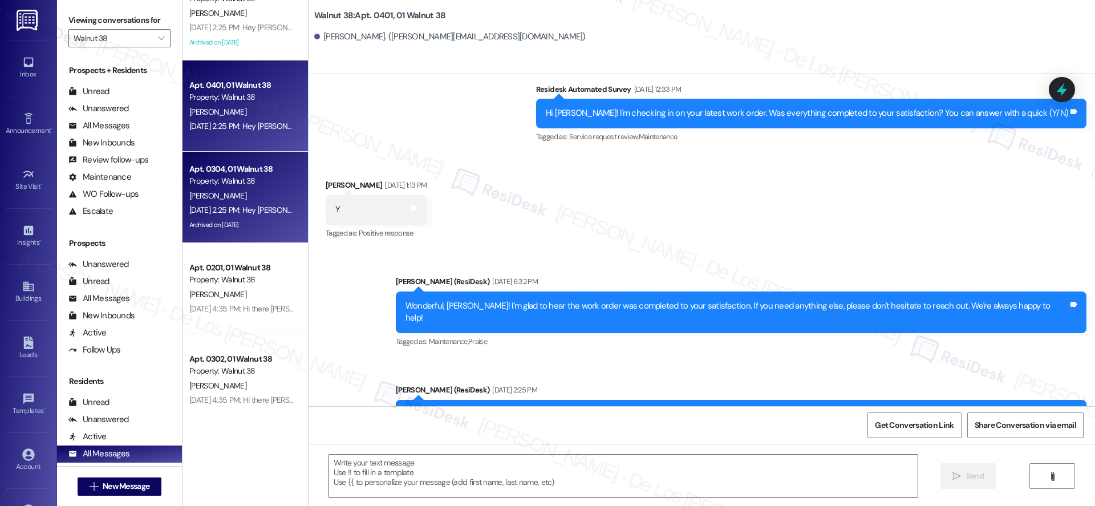
click at [256, 193] on div "[PERSON_NAME]" at bounding box center [242, 196] width 108 height 14
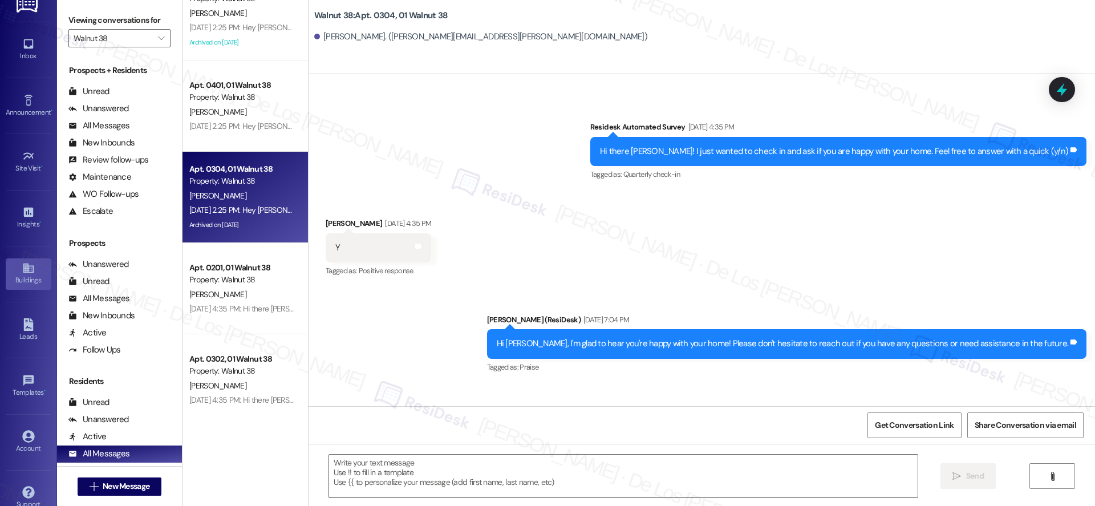
scroll to position [33, 0]
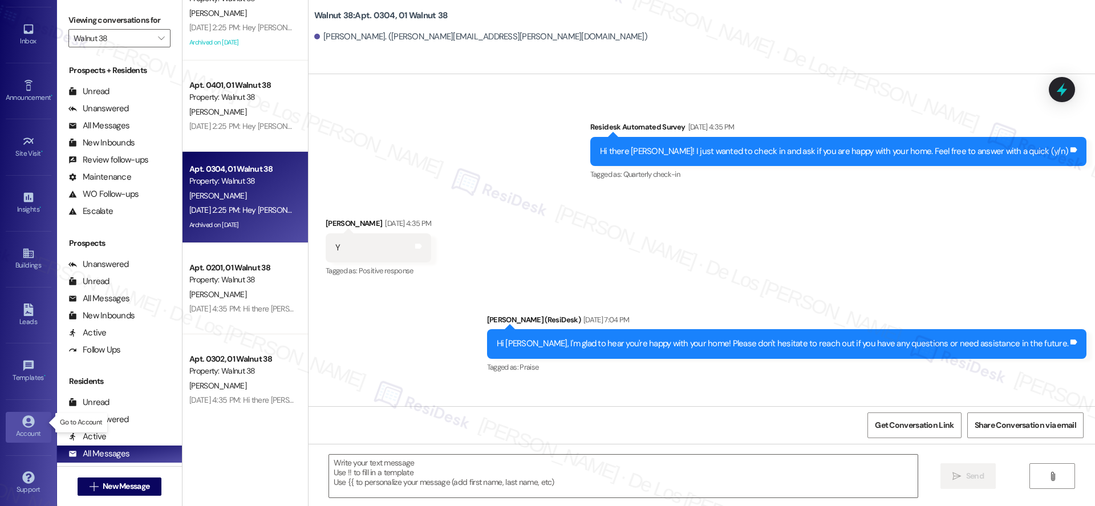
click at [22, 428] on div "Account" at bounding box center [28, 433] width 57 height 11
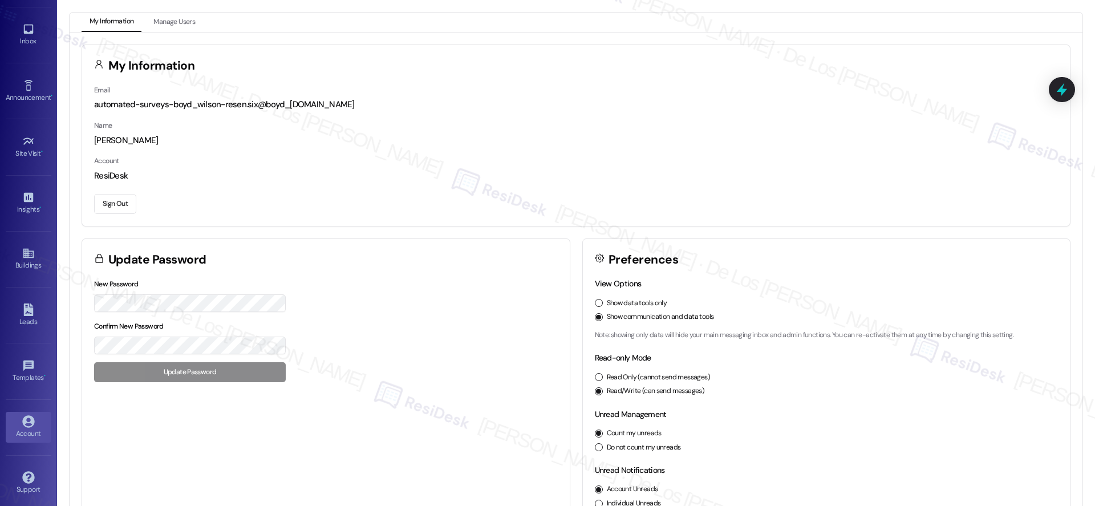
click at [120, 206] on button "Sign Out" at bounding box center [115, 204] width 42 height 20
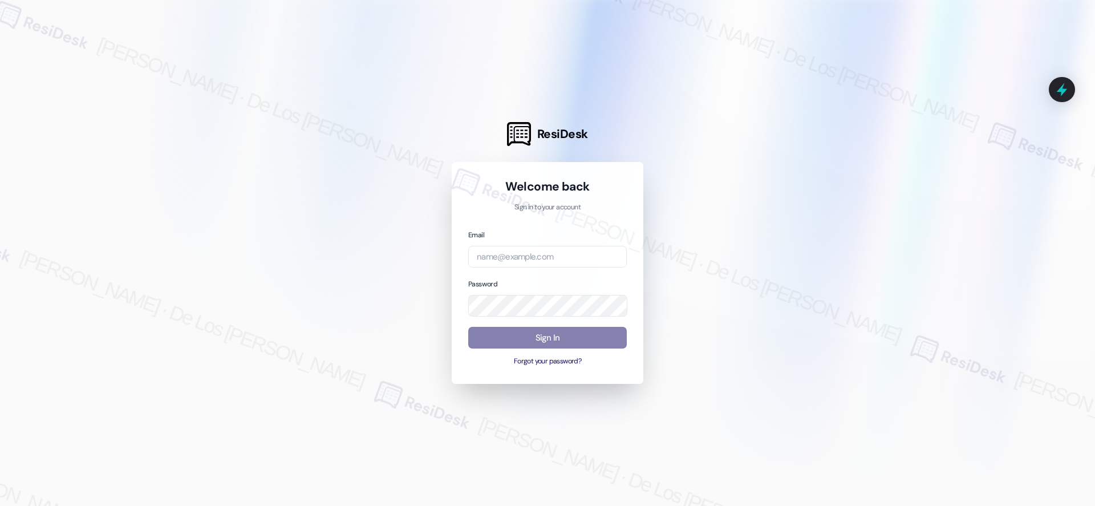
type input "automated-surveys-orion_housing-[PERSON_NAME].[PERSON_NAME]@orion_[DOMAIN_NAME]"
